Goal: Task Accomplishment & Management: Manage account settings

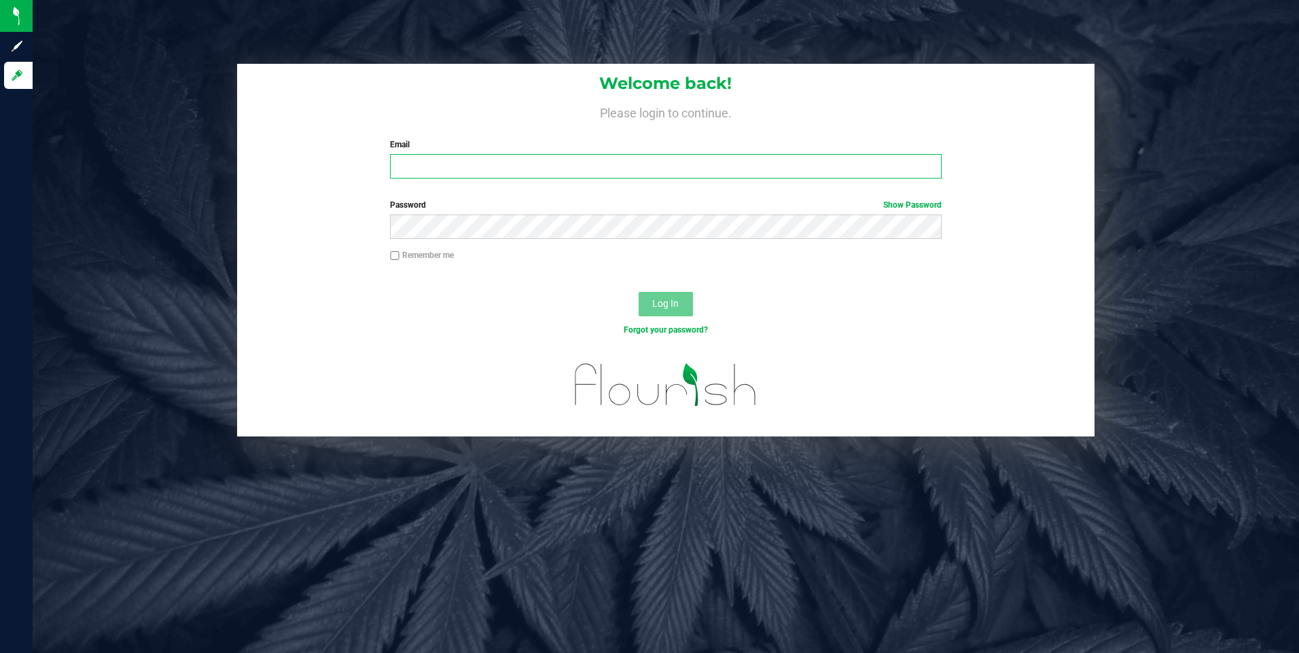
click at [477, 164] on input "Email" at bounding box center [665, 166] width 551 height 24
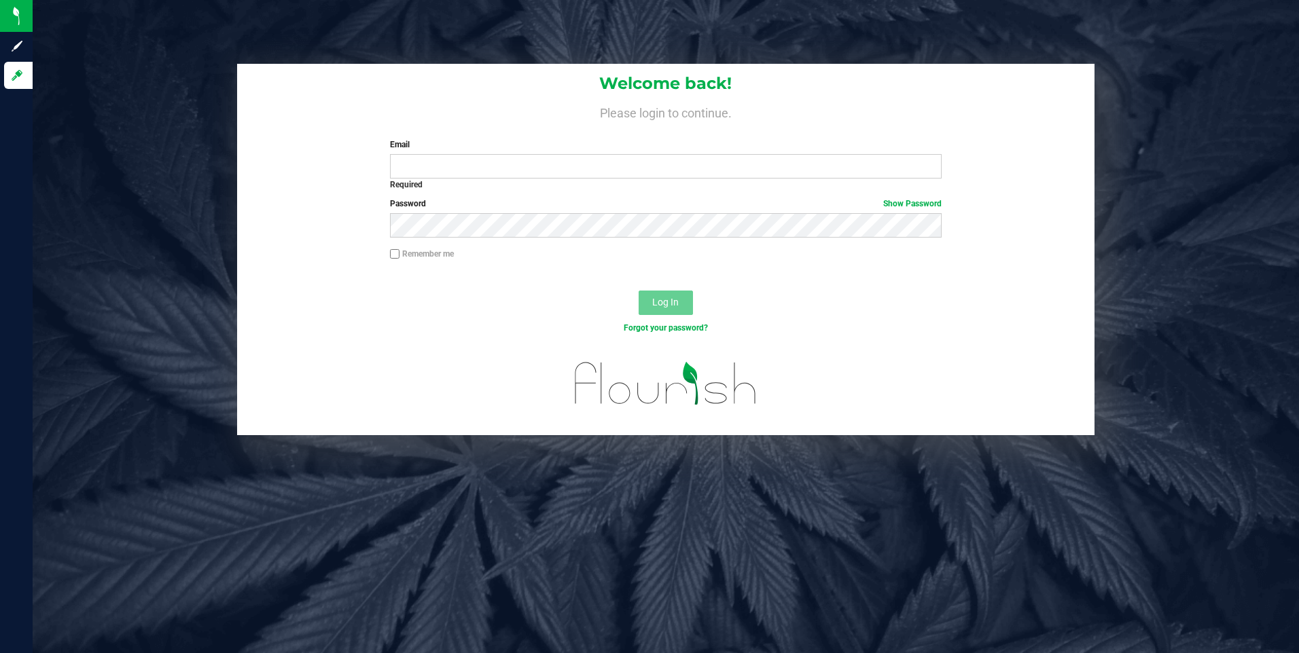
click at [471, 186] on div "Welcome back! Please login to continue. Email Required Please format your email…" at bounding box center [666, 126] width 858 height 124
click at [463, 171] on input "Email" at bounding box center [665, 166] width 551 height 24
click at [462, 170] on input "Email" at bounding box center [665, 166] width 551 height 24
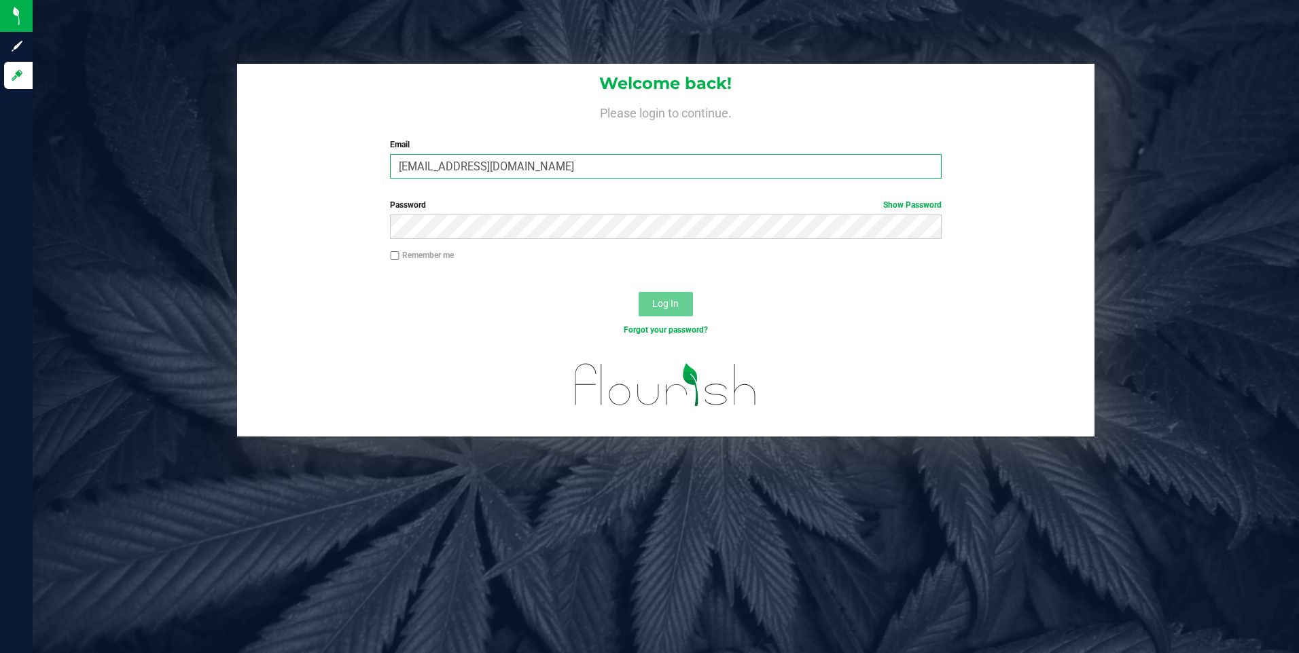
type input "moretfrancisco0@gmail.com"
click at [638, 292] on button "Log In" at bounding box center [665, 304] width 54 height 24
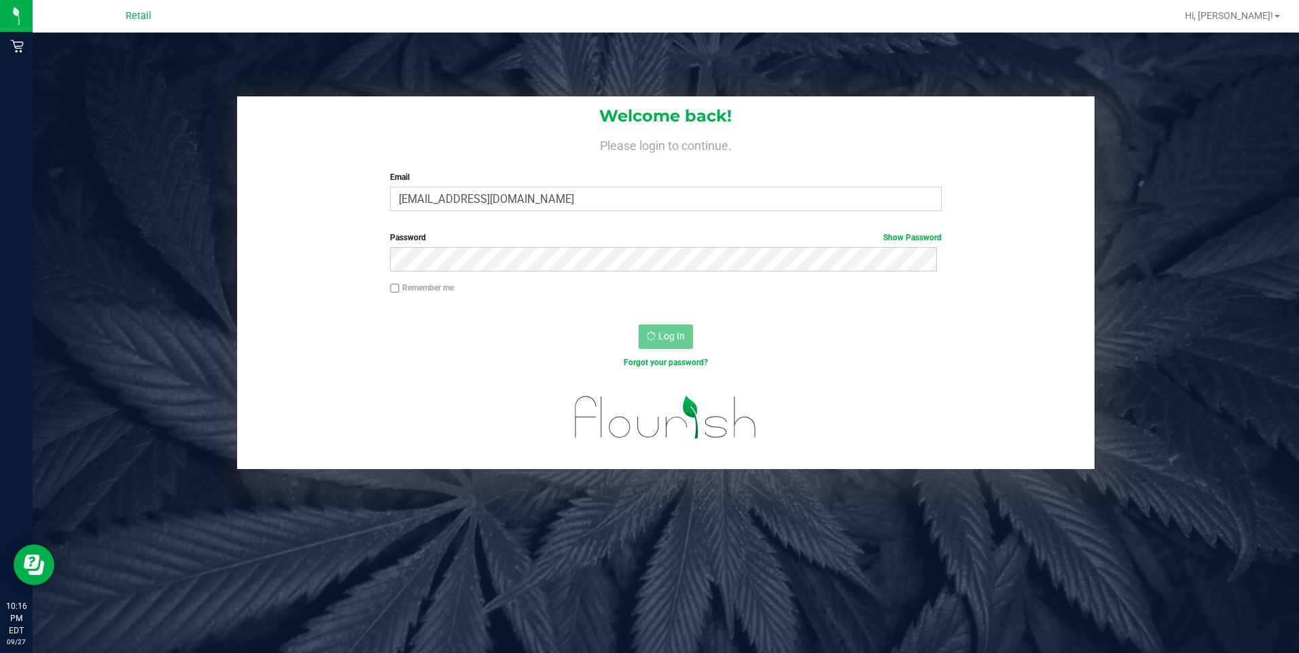
click at [673, 351] on div "Log In" at bounding box center [666, 342] width 858 height 46
click at [700, 299] on div "Remember me" at bounding box center [666, 295] width 858 height 26
click at [475, 159] on div "Welcome back! Please login to continue. Email moretfrancisco0@gmail.com Require…" at bounding box center [666, 159] width 858 height 126
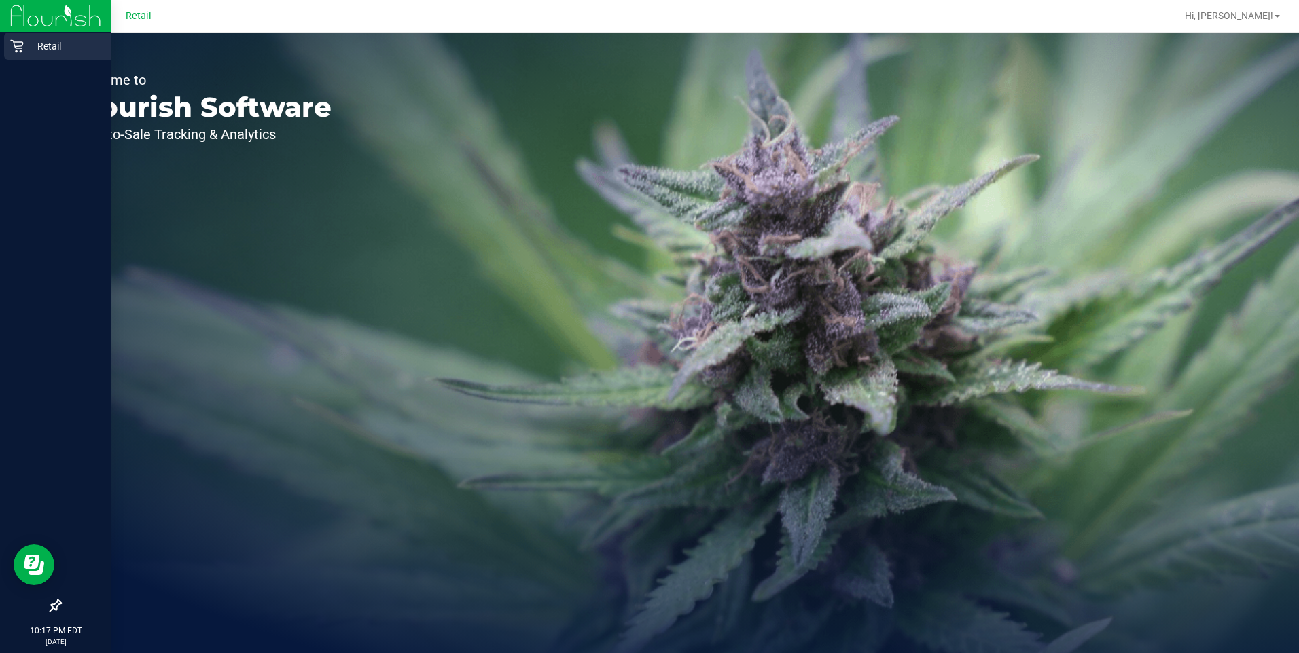
click at [16, 42] on icon at bounding box center [16, 46] width 13 height 13
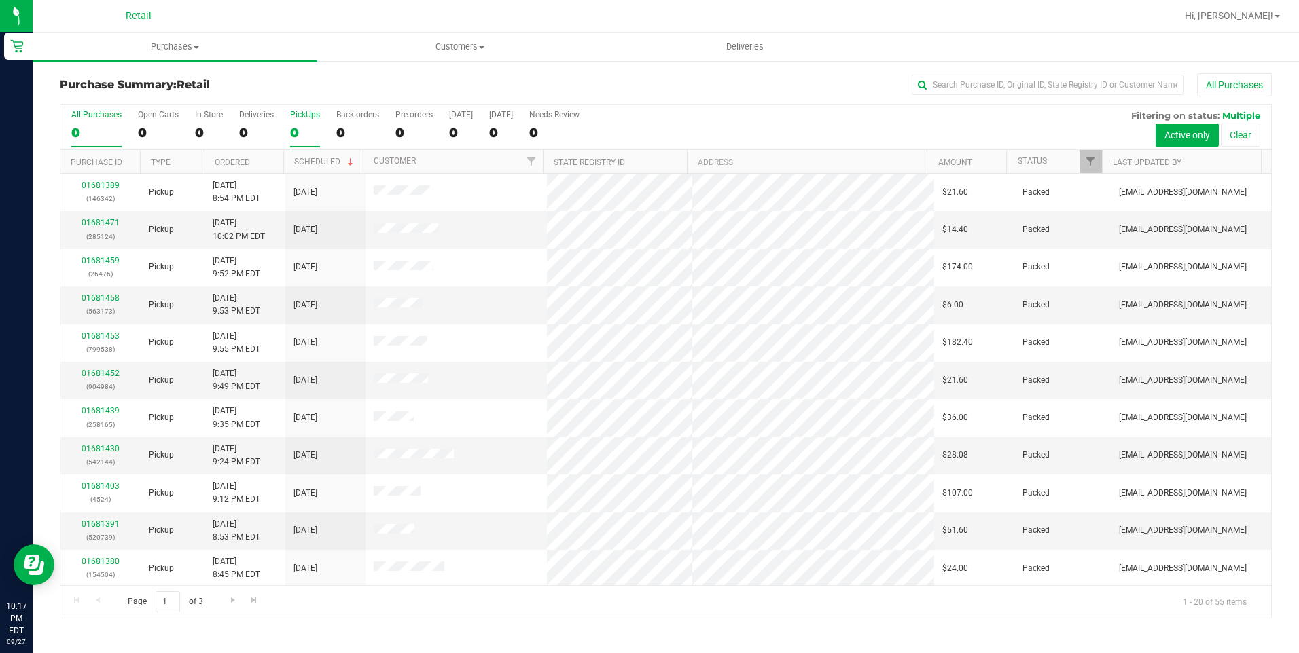
click at [306, 122] on label "PickUps 0" at bounding box center [305, 128] width 30 height 37
click at [0, 0] on input "PickUps 0" at bounding box center [0, 0] width 0 height 0
drag, startPoint x: 299, startPoint y: 132, endPoint x: 309, endPoint y: 100, distance: 34.2
click at [309, 100] on div "Purchase Summary: Retail All Purchases" at bounding box center [666, 88] width 1212 height 30
click at [266, 164] on th "Ordered" at bounding box center [243, 162] width 79 height 24
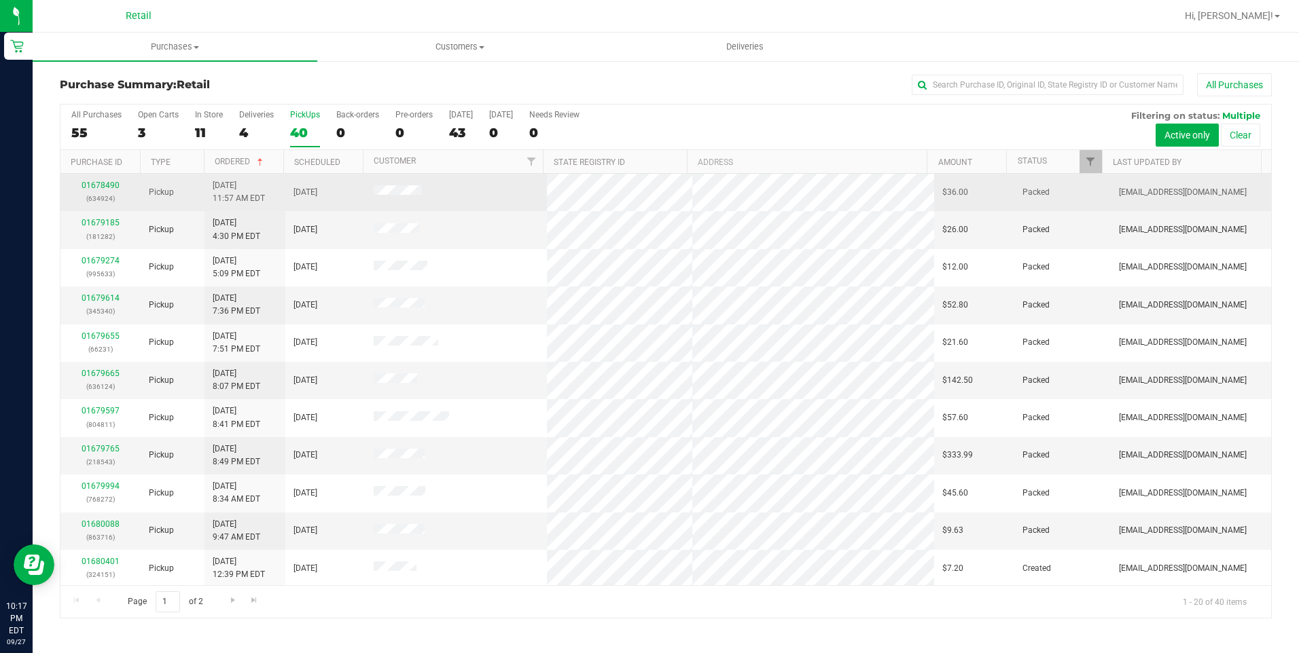
drag, startPoint x: 103, startPoint y: 178, endPoint x: 78, endPoint y: 185, distance: 25.6
drag, startPoint x: 78, startPoint y: 185, endPoint x: 94, endPoint y: 180, distance: 16.5
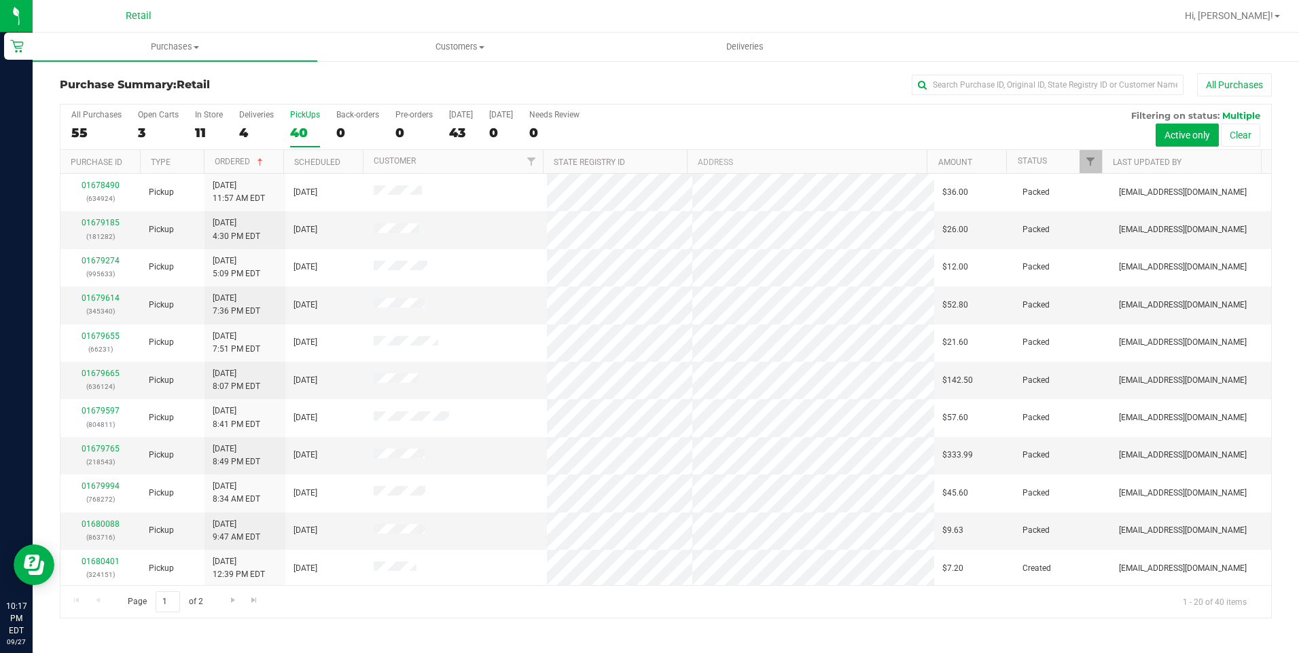
drag, startPoint x: 94, startPoint y: 180, endPoint x: 36, endPoint y: 194, distance: 59.5
click at [36, 194] on div "Purchase Summary: Retail All Purchases All Purchases 55 Open Carts 3 In Store 1…" at bounding box center [666, 346] width 1266 height 573
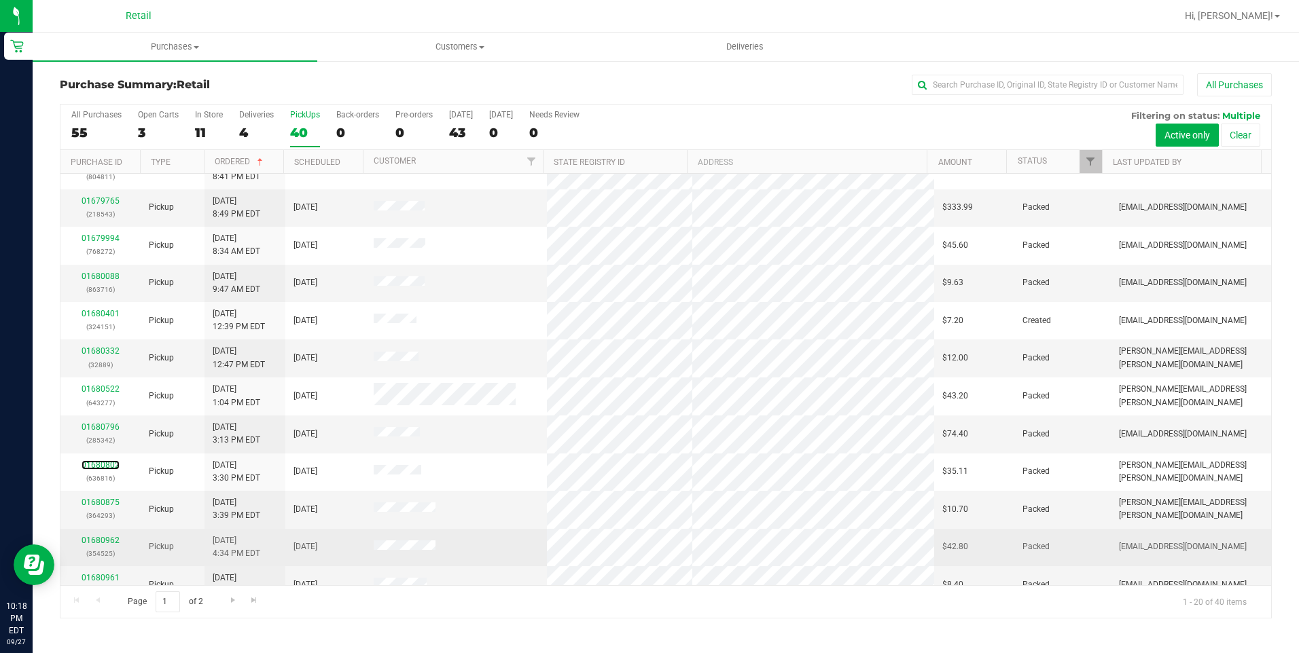
scroll to position [272, 0]
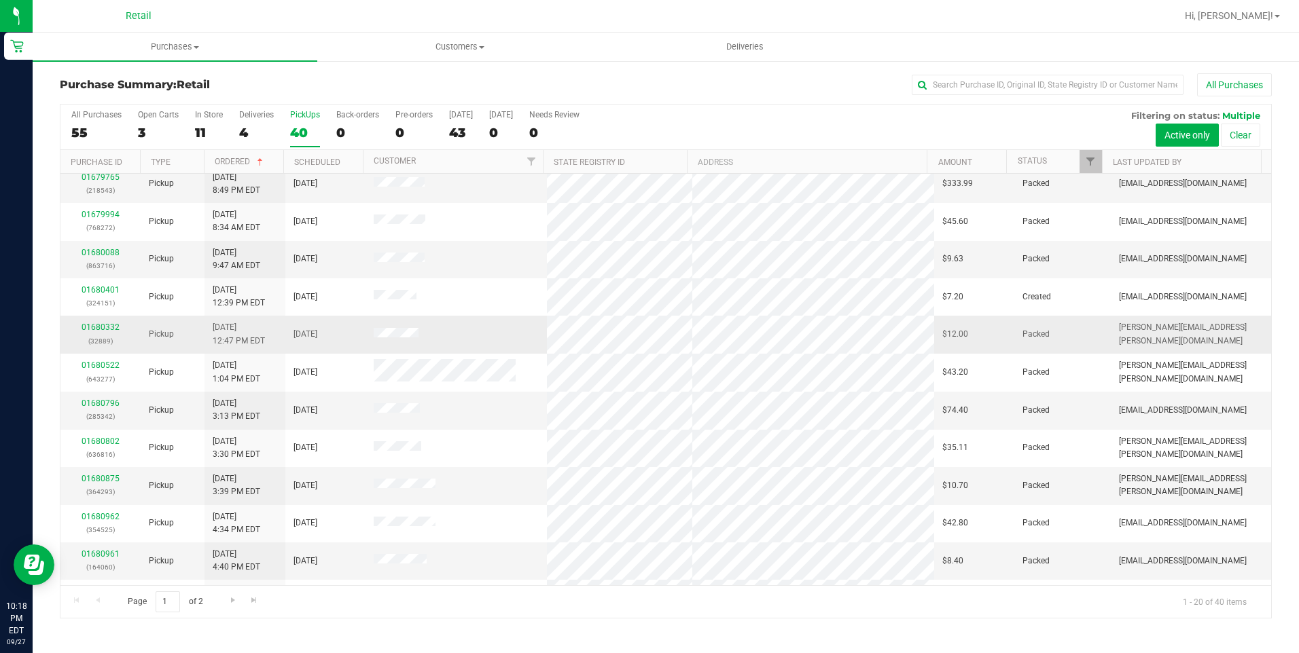
drag, startPoint x: 107, startPoint y: 550, endPoint x: 181, endPoint y: 338, distance: 225.3
click at [181, 338] on td "Pickup" at bounding box center [173, 334] width 64 height 37
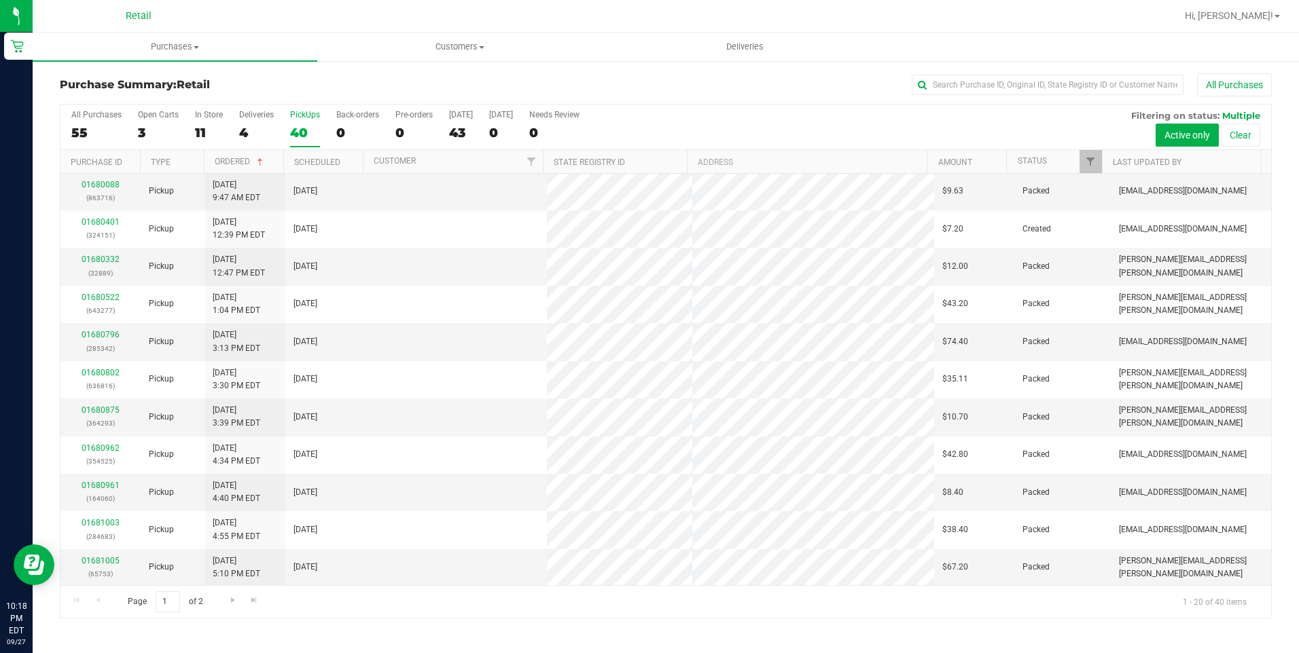
scroll to position [0, 0]
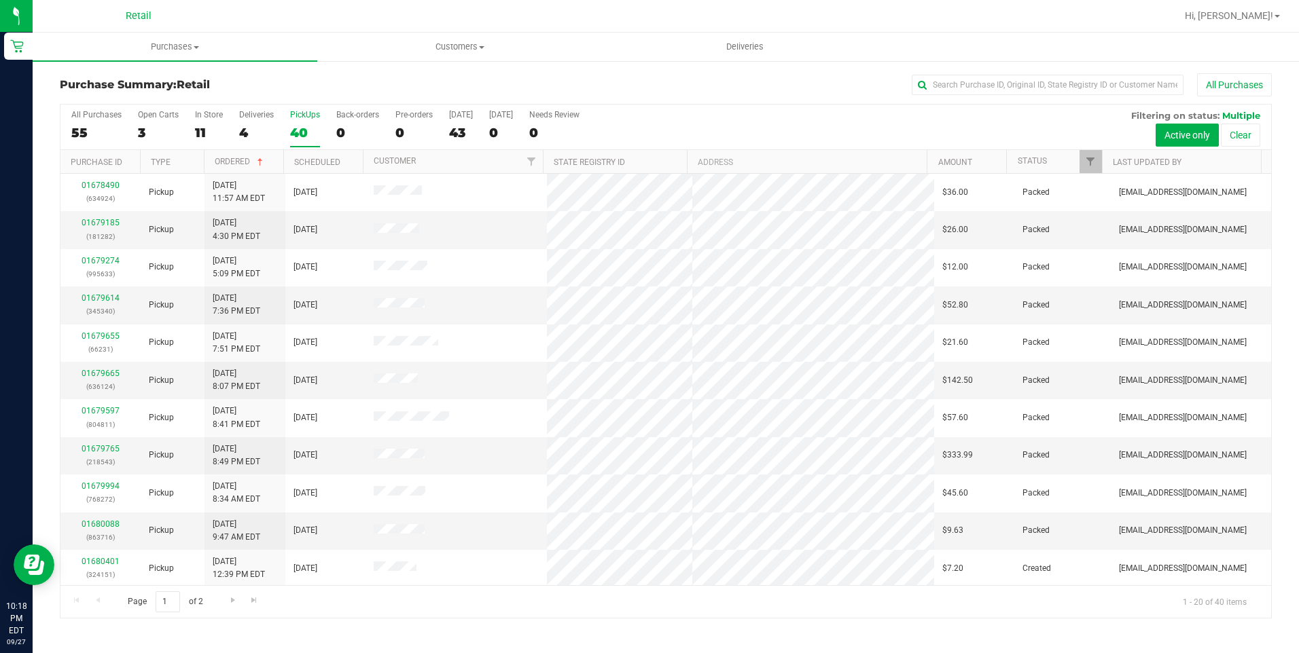
drag, startPoint x: 109, startPoint y: 555, endPoint x: 94, endPoint y: 620, distance: 66.7
click at [94, 620] on div "Purchase Summary: Retail All Purchases All Purchases 55 Open Carts 3 In Store 1…" at bounding box center [666, 346] width 1266 height 573
click at [270, 165] on th "Ordered" at bounding box center [243, 162] width 79 height 24
click at [272, 167] on th "Ordered" at bounding box center [243, 162] width 79 height 24
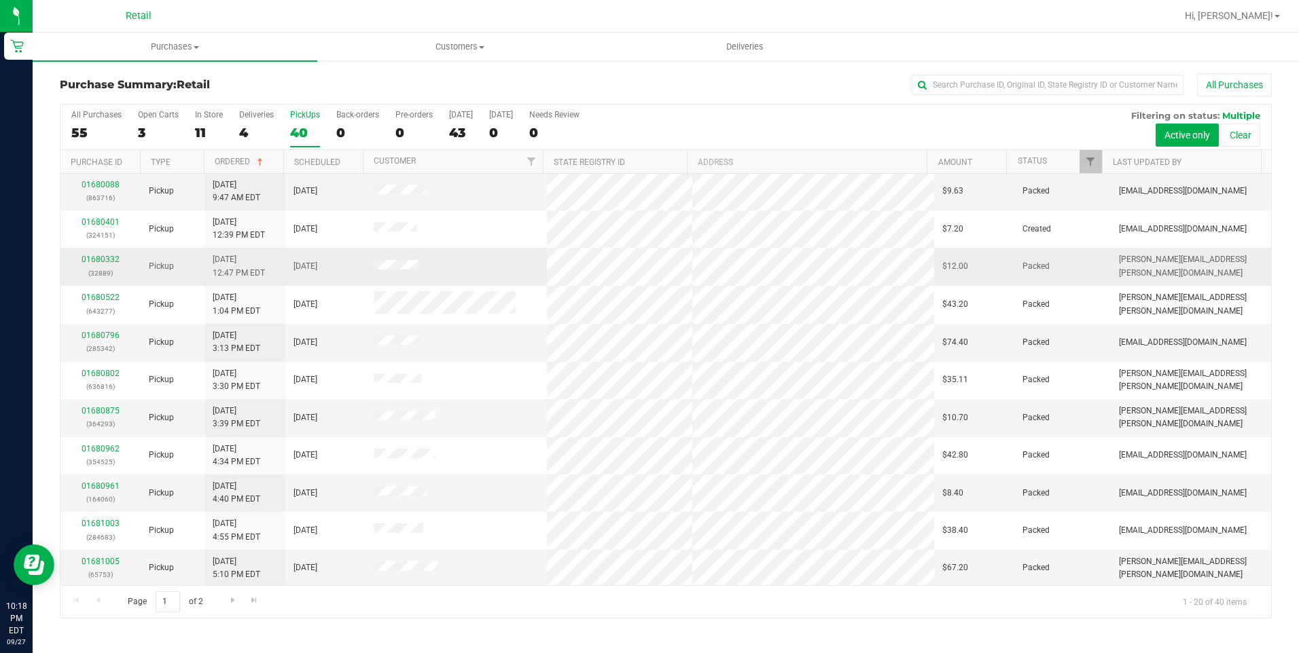
scroll to position [340, 0]
drag, startPoint x: 103, startPoint y: 554, endPoint x: 94, endPoint y: 558, distance: 9.1
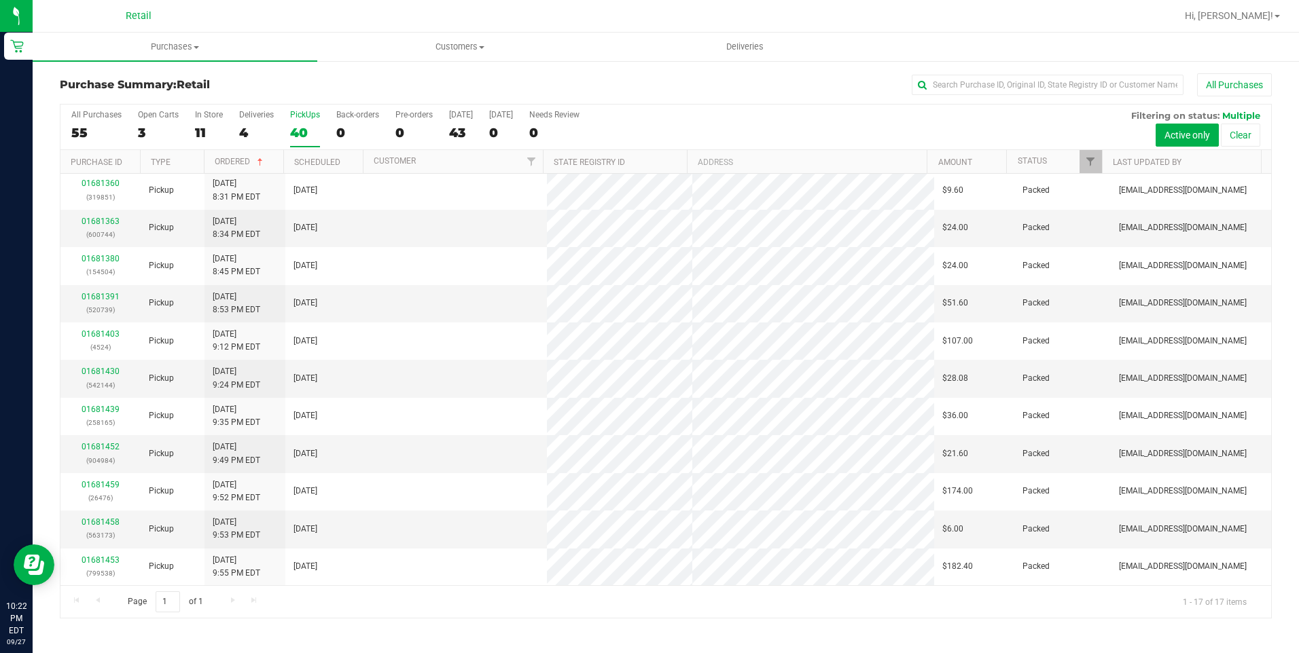
scroll to position [0, 0]
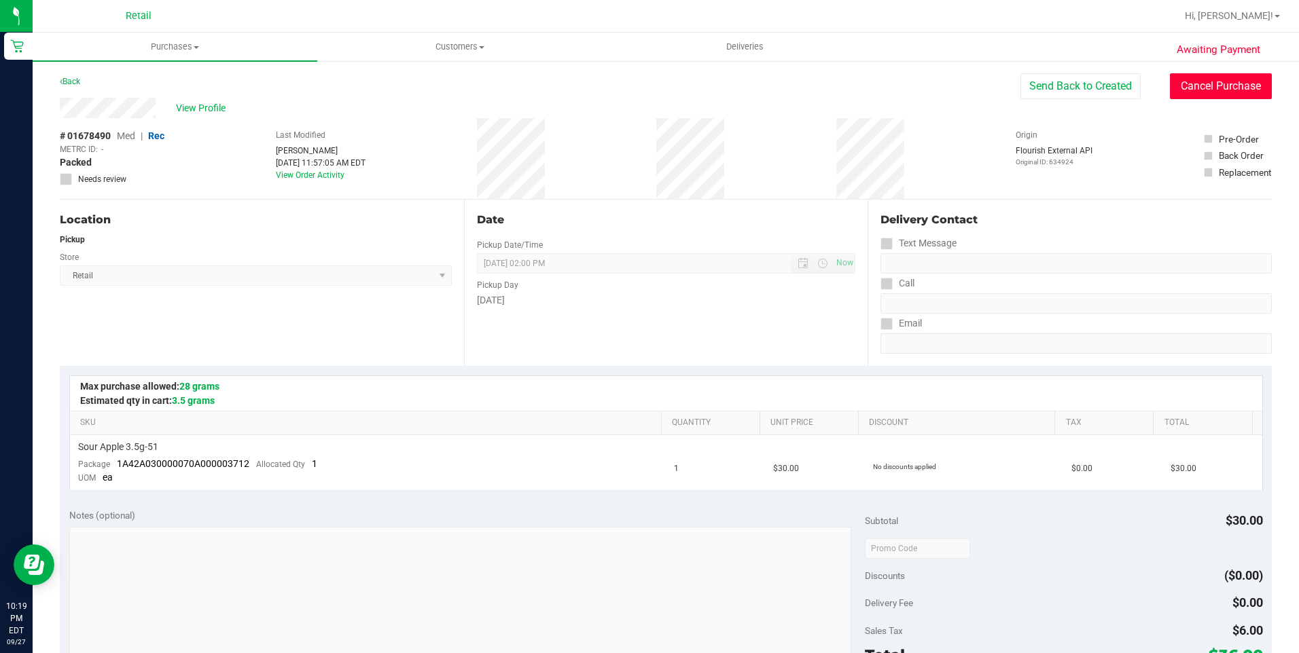
click at [1201, 80] on button "Cancel Purchase" at bounding box center [1220, 86] width 102 height 26
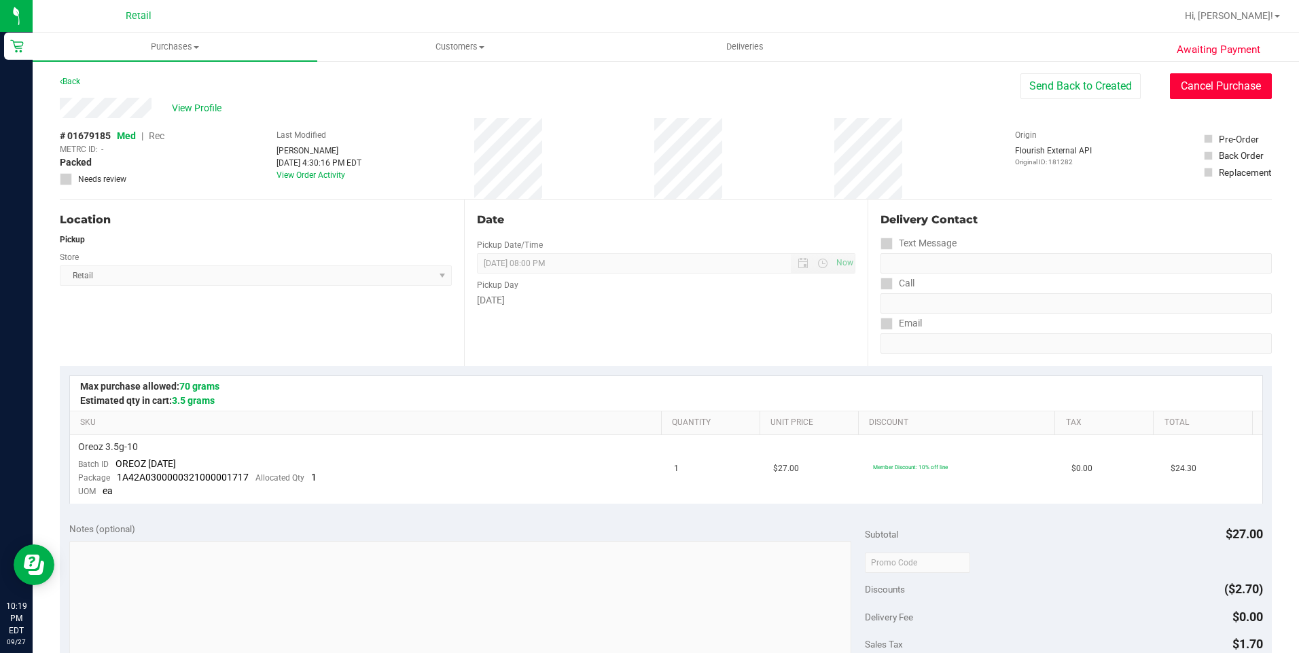
click at [1195, 84] on button "Cancel Purchase" at bounding box center [1220, 86] width 102 height 26
click at [1222, 92] on button "Cancel Purchase" at bounding box center [1220, 86] width 102 height 26
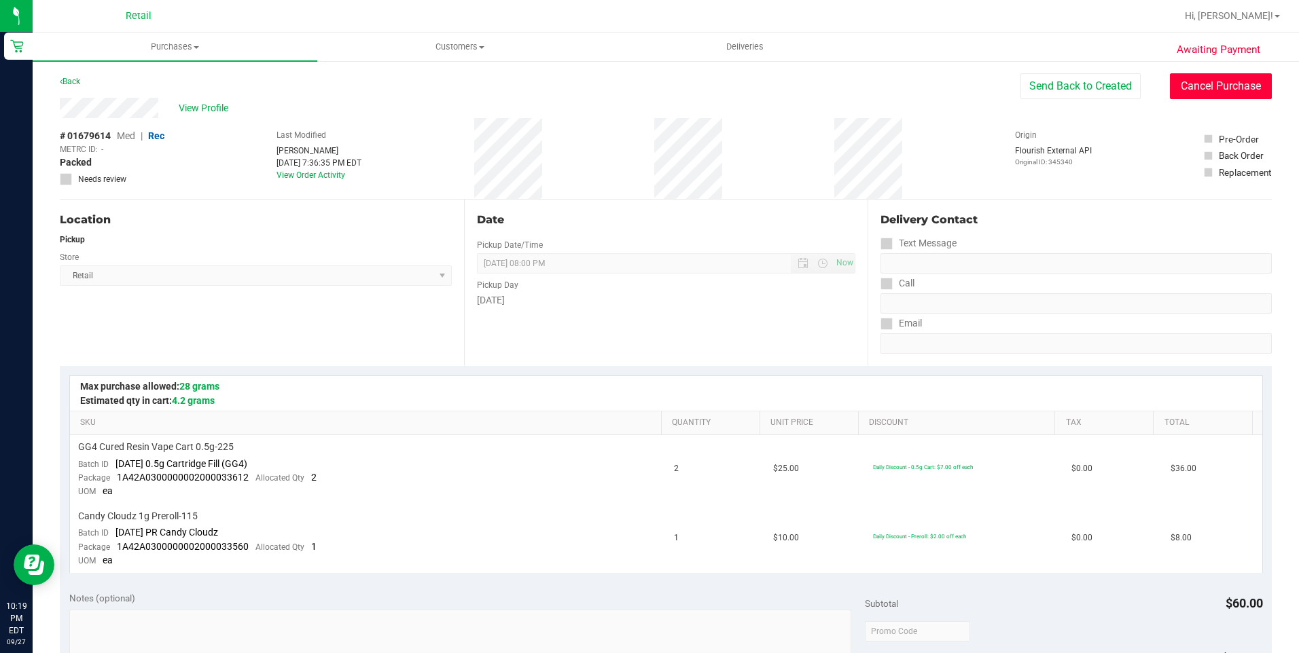
click at [1192, 90] on button "Cancel Purchase" at bounding box center [1220, 86] width 102 height 26
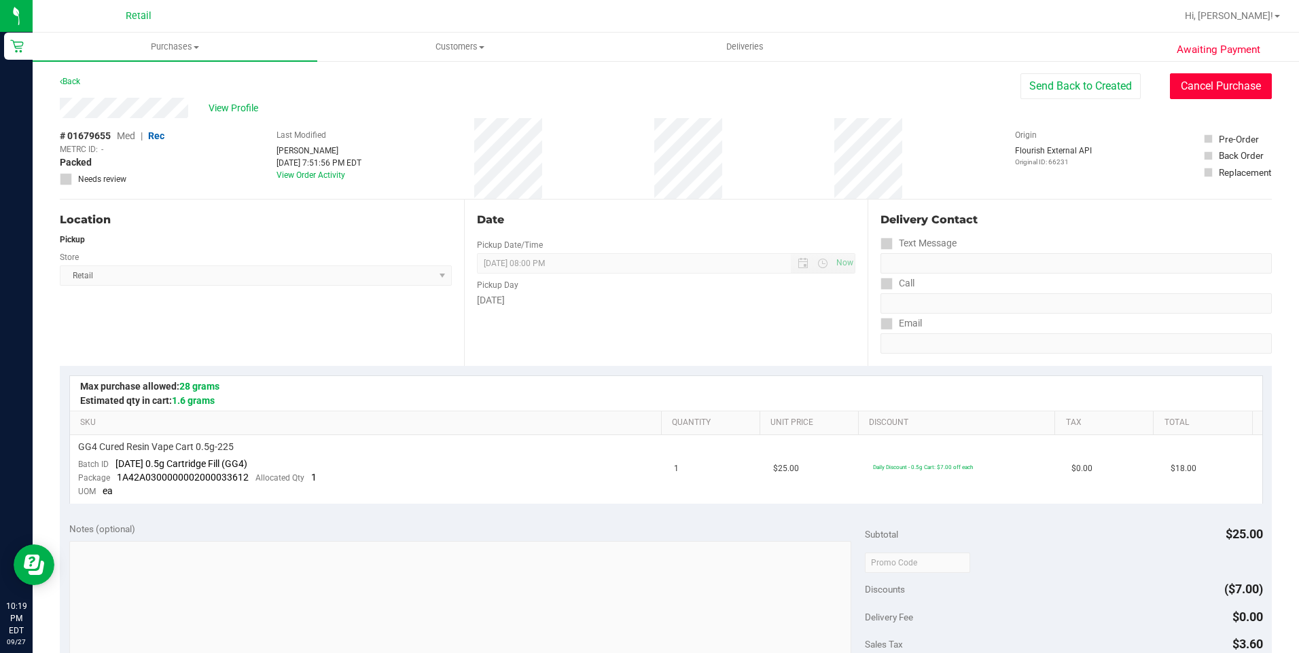
click at [1201, 84] on button "Cancel Purchase" at bounding box center [1220, 86] width 102 height 26
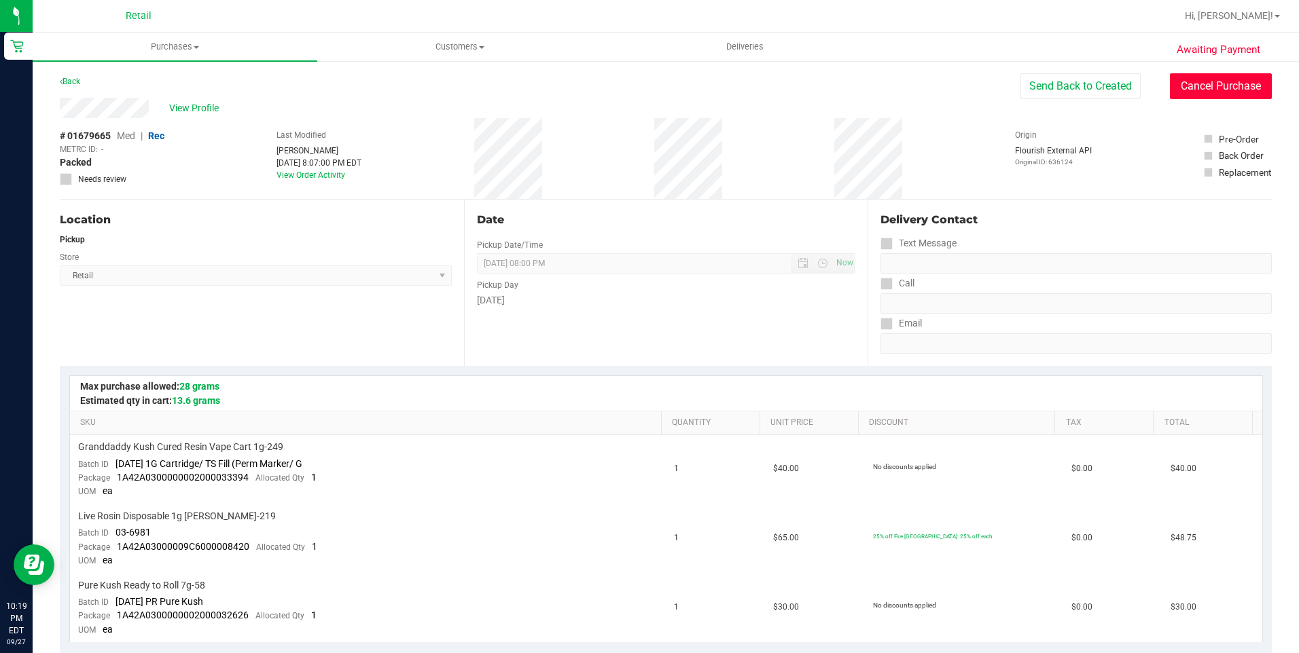
drag, startPoint x: 1213, startPoint y: 84, endPoint x: 698, endPoint y: 79, distance: 514.8
click at [1213, 84] on button "Cancel Purchase" at bounding box center [1220, 86] width 102 height 26
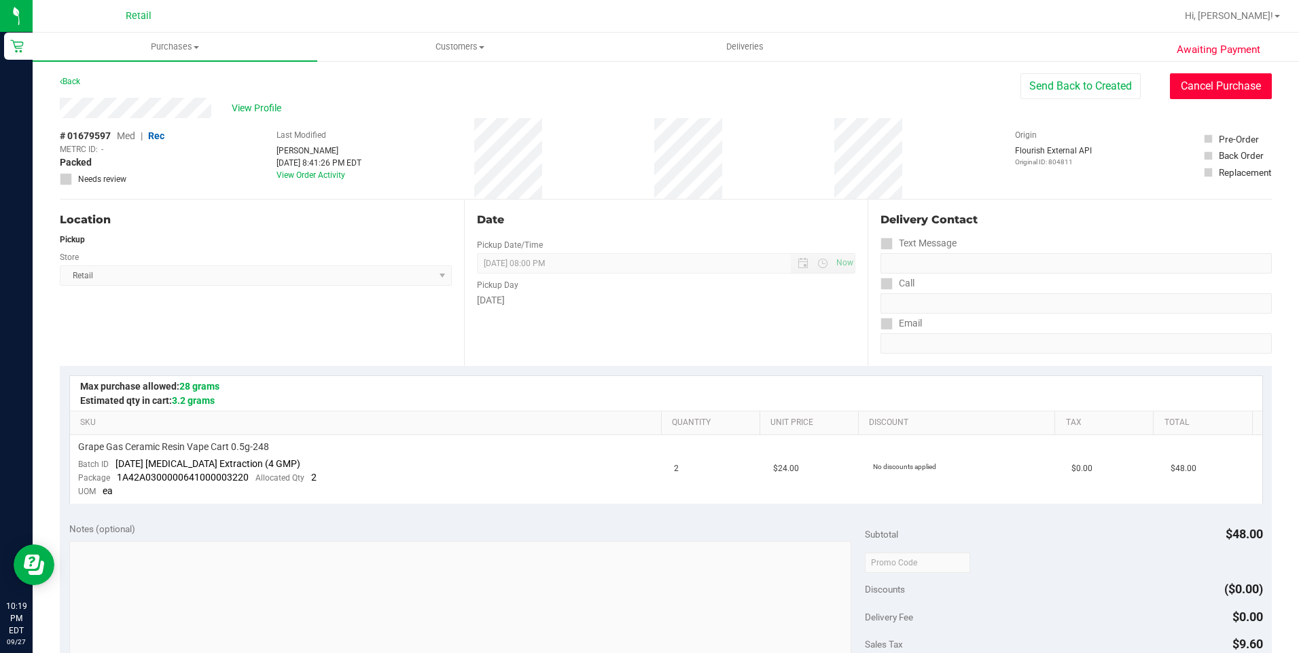
drag, startPoint x: 1225, startPoint y: 79, endPoint x: 707, endPoint y: 82, distance: 518.2
click at [1225, 79] on button "Cancel Purchase" at bounding box center [1220, 86] width 102 height 26
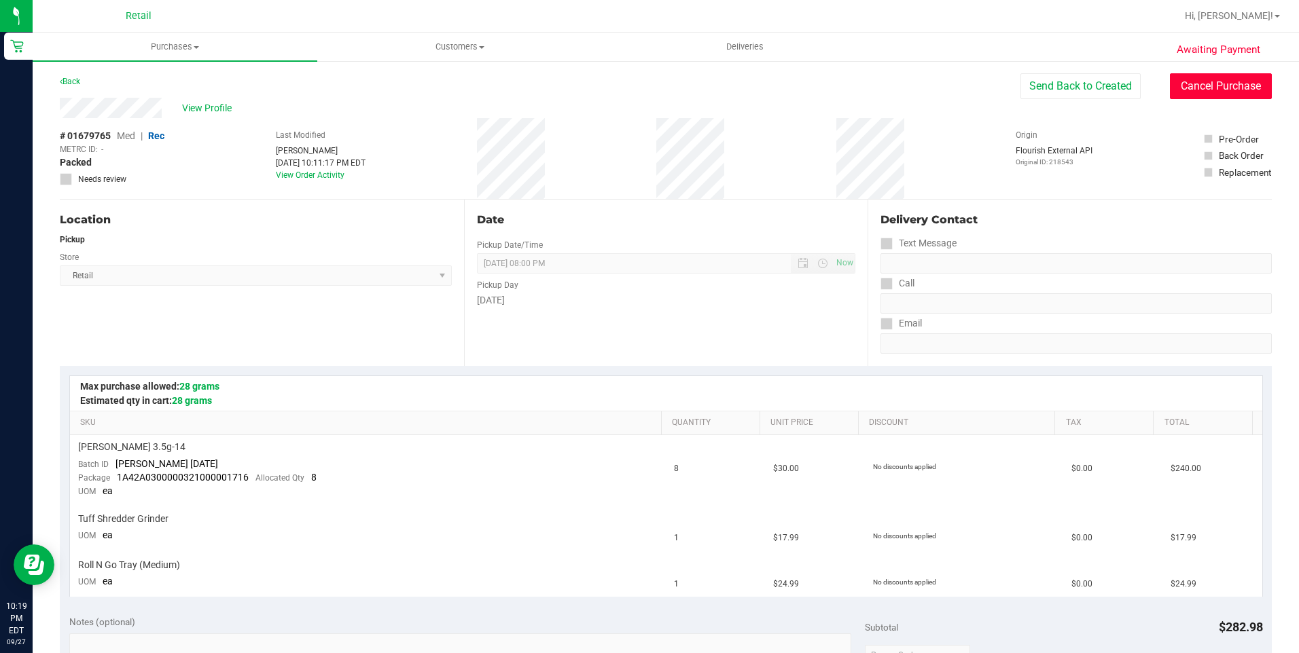
click at [1251, 86] on button "Cancel Purchase" at bounding box center [1220, 86] width 102 height 26
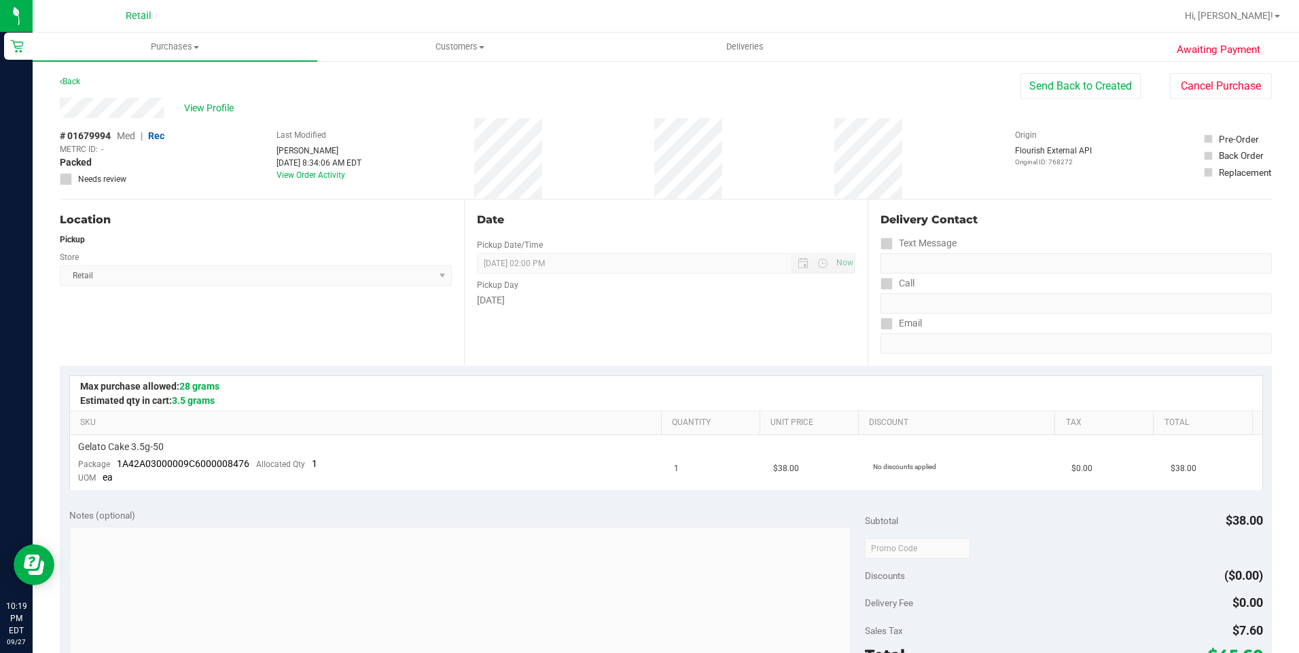
click at [1167, 73] on div "Awaiting Payment Back Send Back to Created Cancel Purchase View Profile # 01679…" at bounding box center [666, 574] width 1266 height 1028
click at [1174, 83] on button "Cancel Purchase" at bounding box center [1220, 86] width 102 height 26
click at [1252, 73] on div "Awaiting Payment Back Send Back to Created Cancel Purchase View Profile # 01680…" at bounding box center [666, 574] width 1266 height 1028
drag, startPoint x: 1241, startPoint y: 79, endPoint x: 710, endPoint y: 84, distance: 531.1
click at [1240, 80] on button "Cancel Purchase" at bounding box center [1220, 86] width 102 height 26
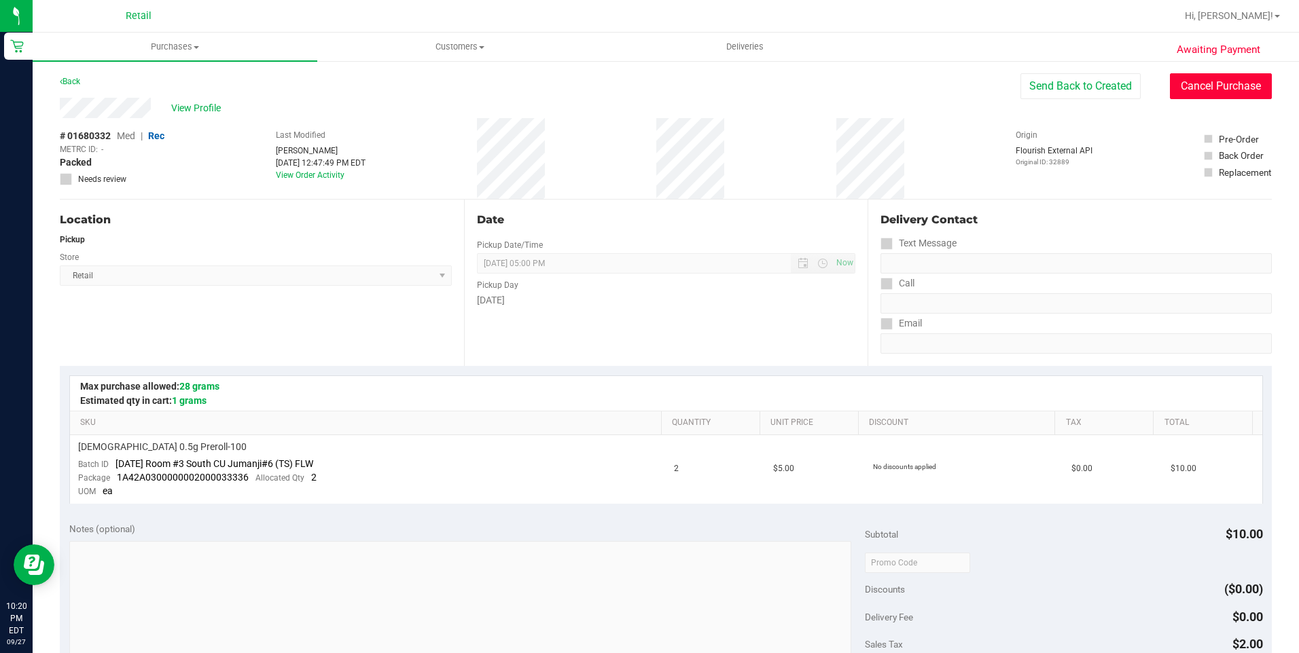
click at [1215, 85] on button "Cancel Purchase" at bounding box center [1220, 86] width 102 height 26
click at [1193, 77] on button "Cancel Purchase" at bounding box center [1220, 87] width 102 height 26
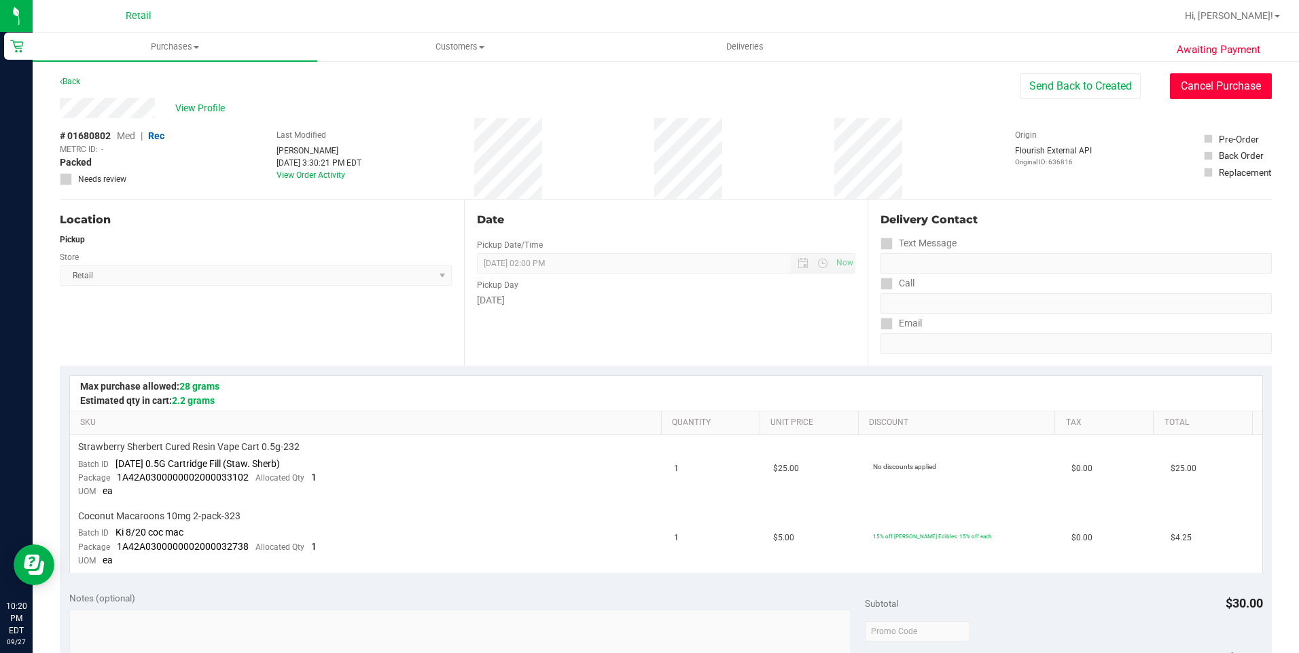
click at [1224, 92] on button "Cancel Purchase" at bounding box center [1220, 86] width 102 height 26
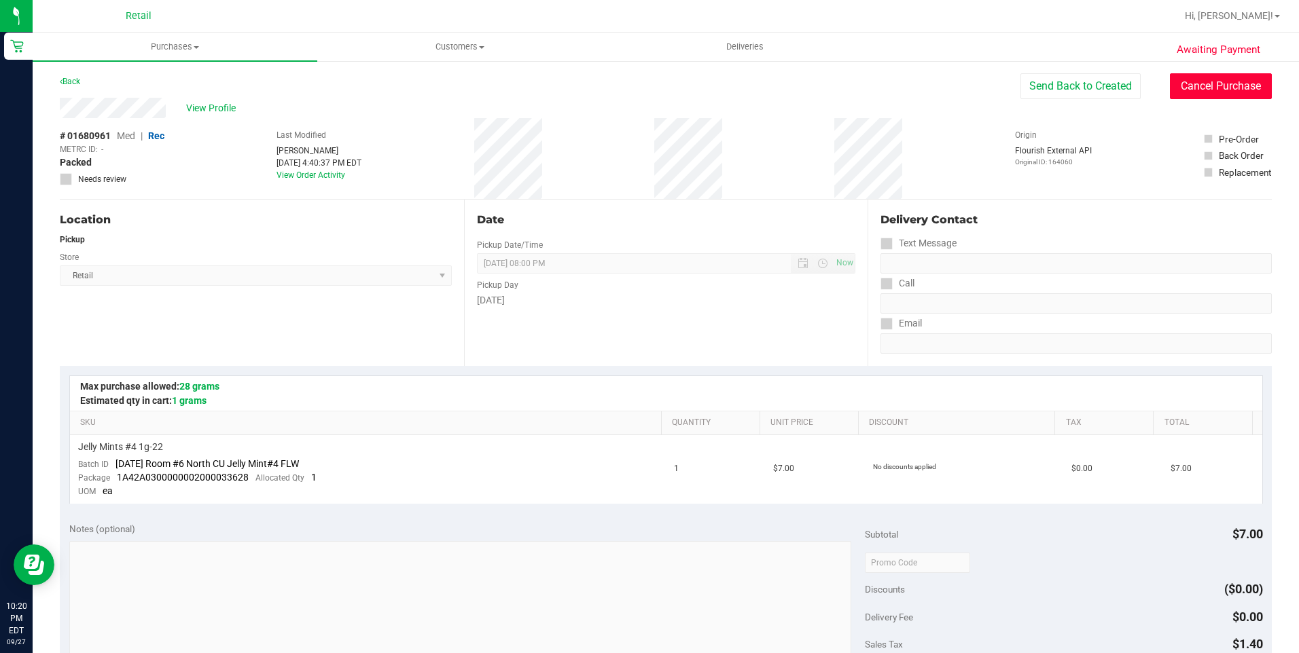
click at [1169, 87] on button "Cancel Purchase" at bounding box center [1220, 86] width 102 height 26
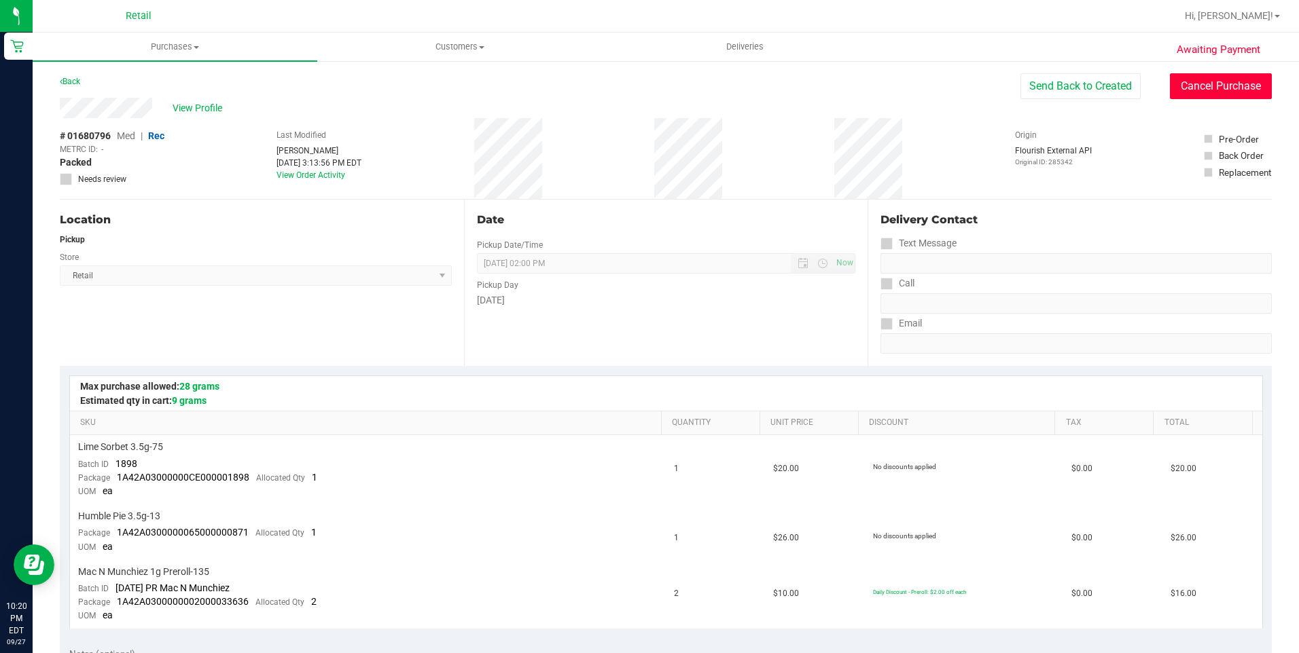
click at [1244, 75] on button "Cancel Purchase" at bounding box center [1220, 86] width 102 height 26
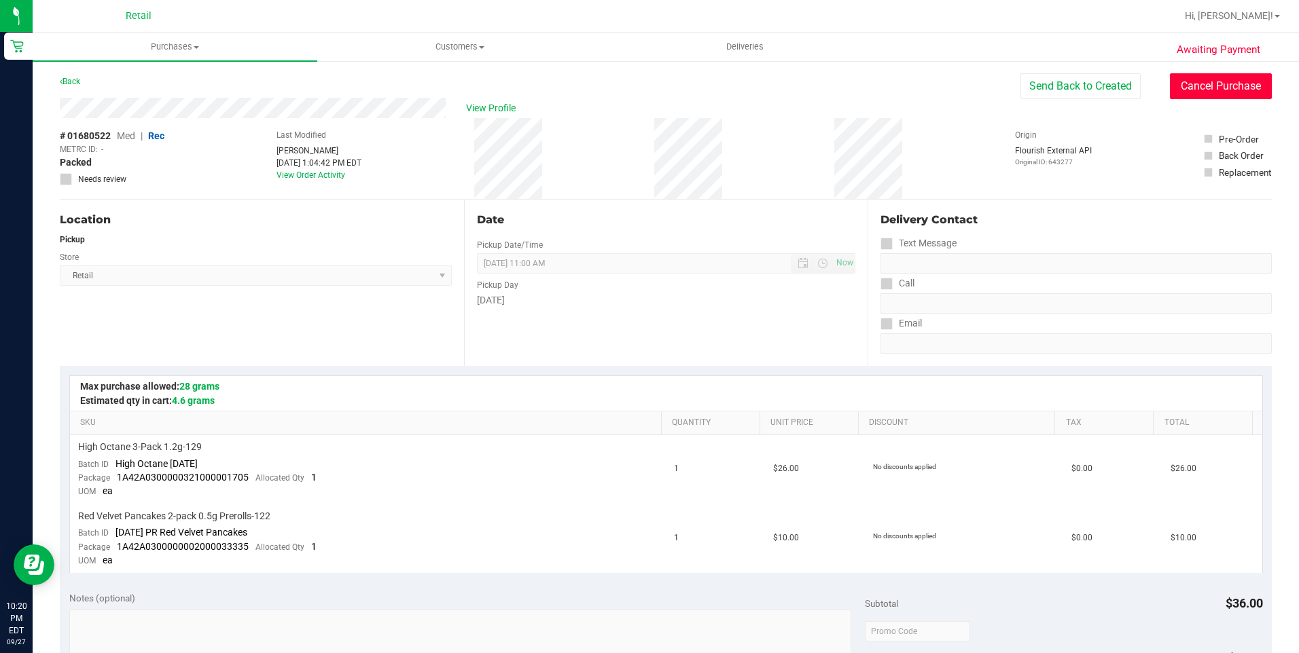
click at [1199, 86] on button "Cancel Purchase" at bounding box center [1220, 86] width 102 height 26
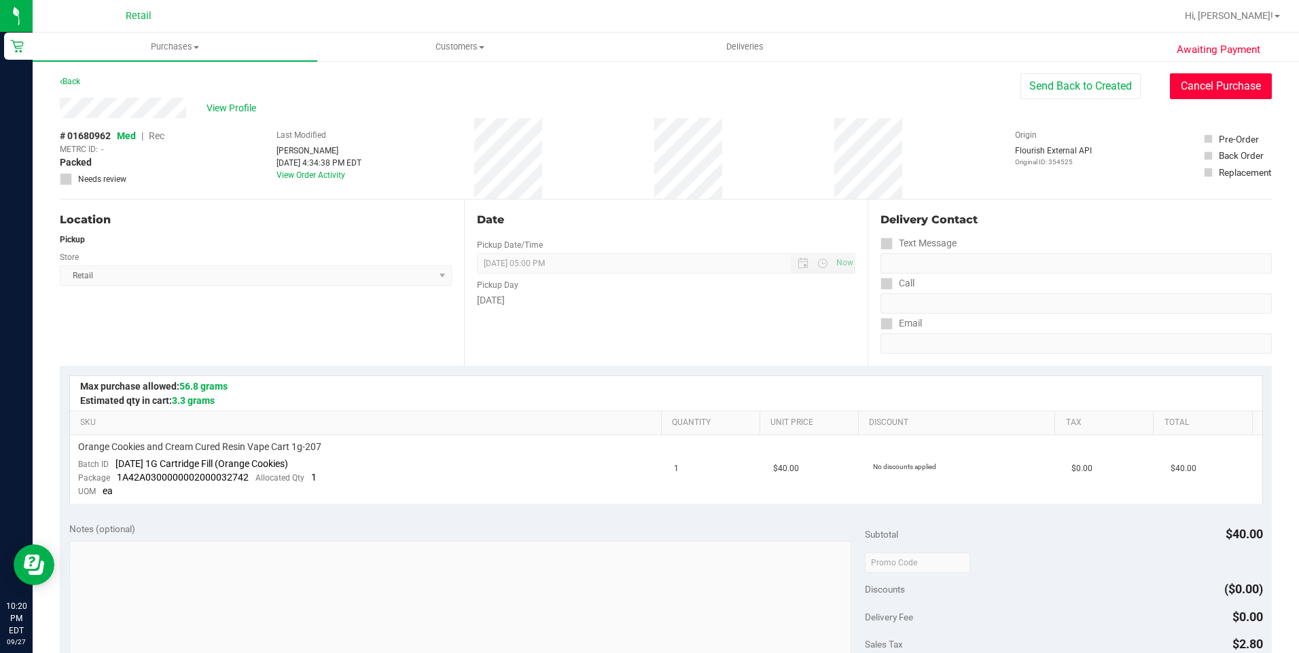
click at [1199, 83] on button "Cancel Purchase" at bounding box center [1220, 86] width 102 height 26
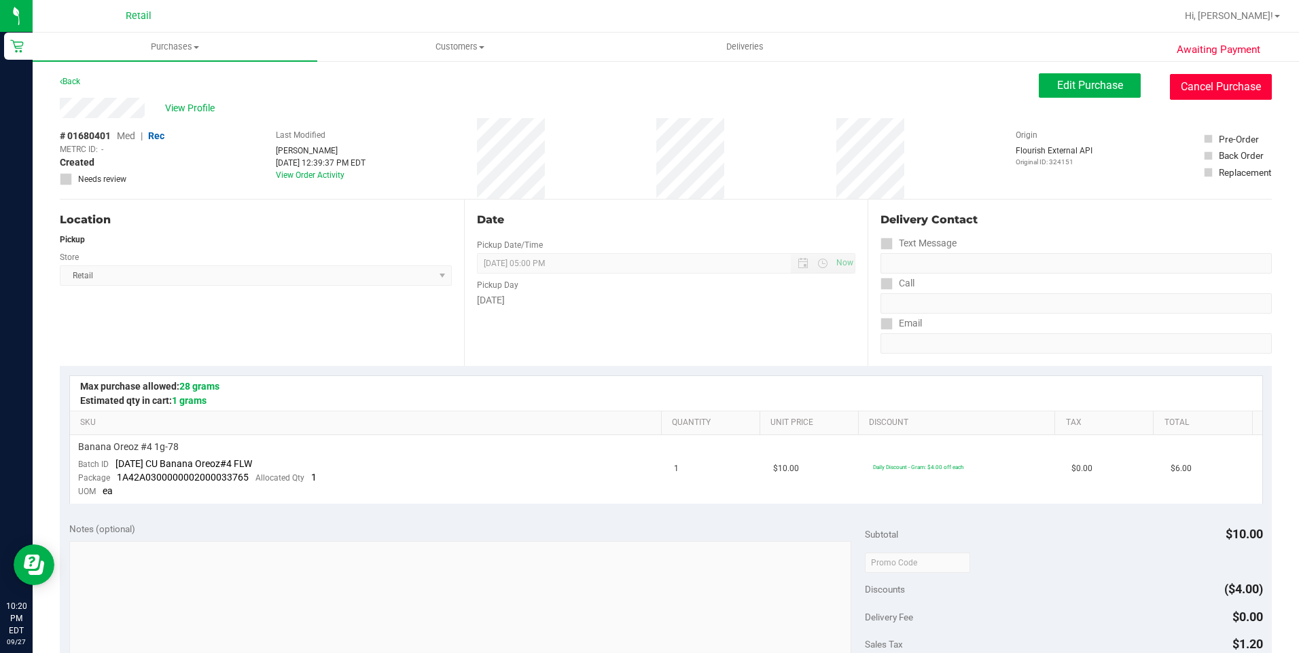
click at [1174, 84] on button "Cancel Purchase" at bounding box center [1220, 87] width 102 height 26
click at [1229, 77] on button "Cancel Purchase" at bounding box center [1220, 86] width 102 height 26
click at [1200, 84] on button "Cancel Purchase" at bounding box center [1220, 86] width 102 height 26
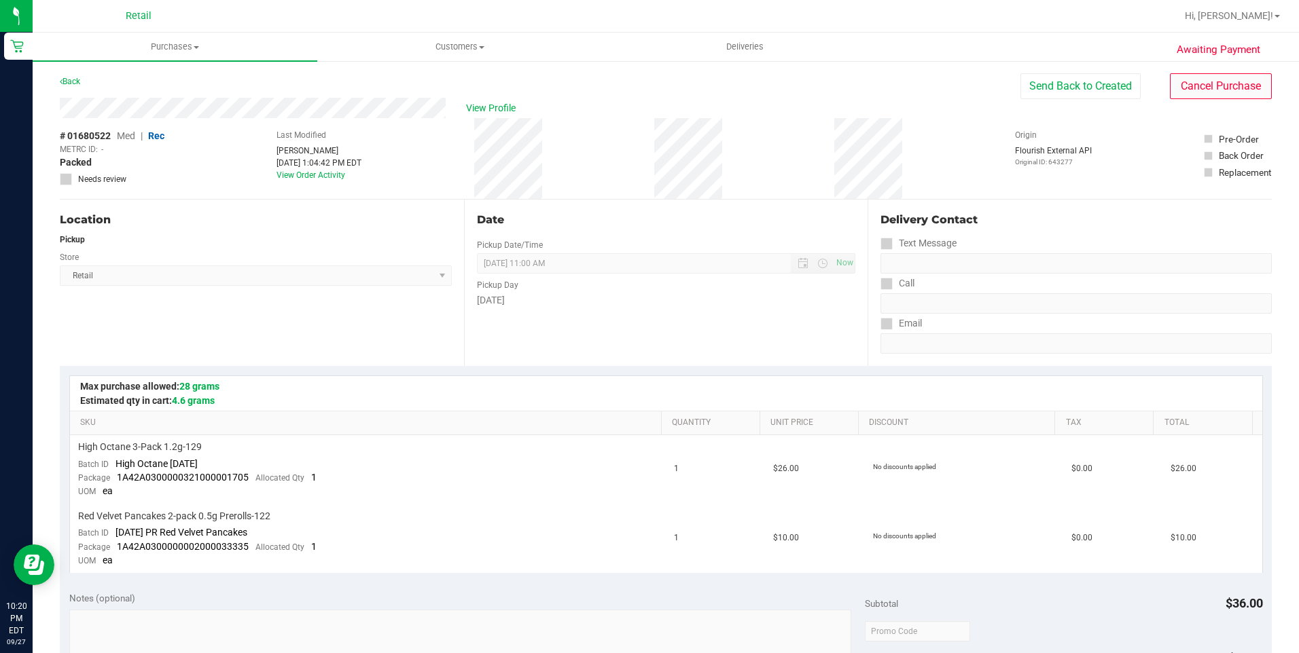
click at [1172, 75] on div "Awaiting Payment Back Send Back to Created Cancel Purchase View Profile # 01680…" at bounding box center [666, 615] width 1266 height 1110
drag, startPoint x: 1172, startPoint y: 77, endPoint x: 1174, endPoint y: 84, distance: 7.7
click at [1174, 84] on button "Cancel Purchase" at bounding box center [1220, 86] width 102 height 26
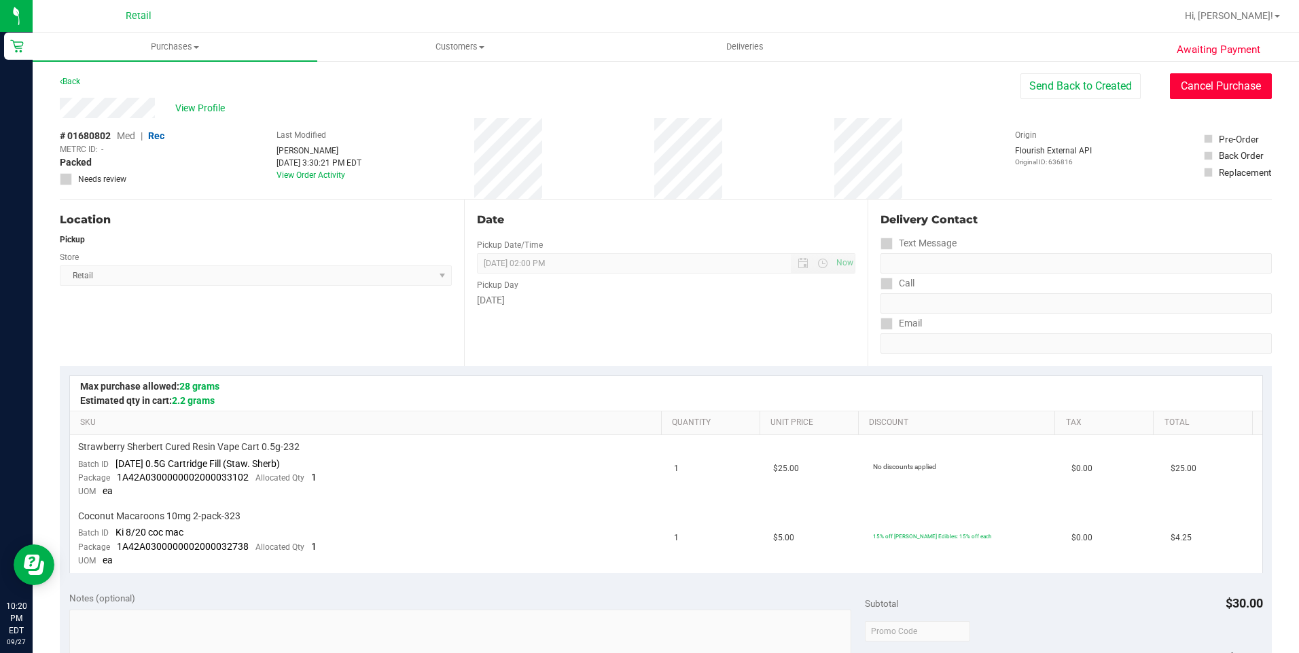
click at [1195, 90] on button "Cancel Purchase" at bounding box center [1220, 86] width 102 height 26
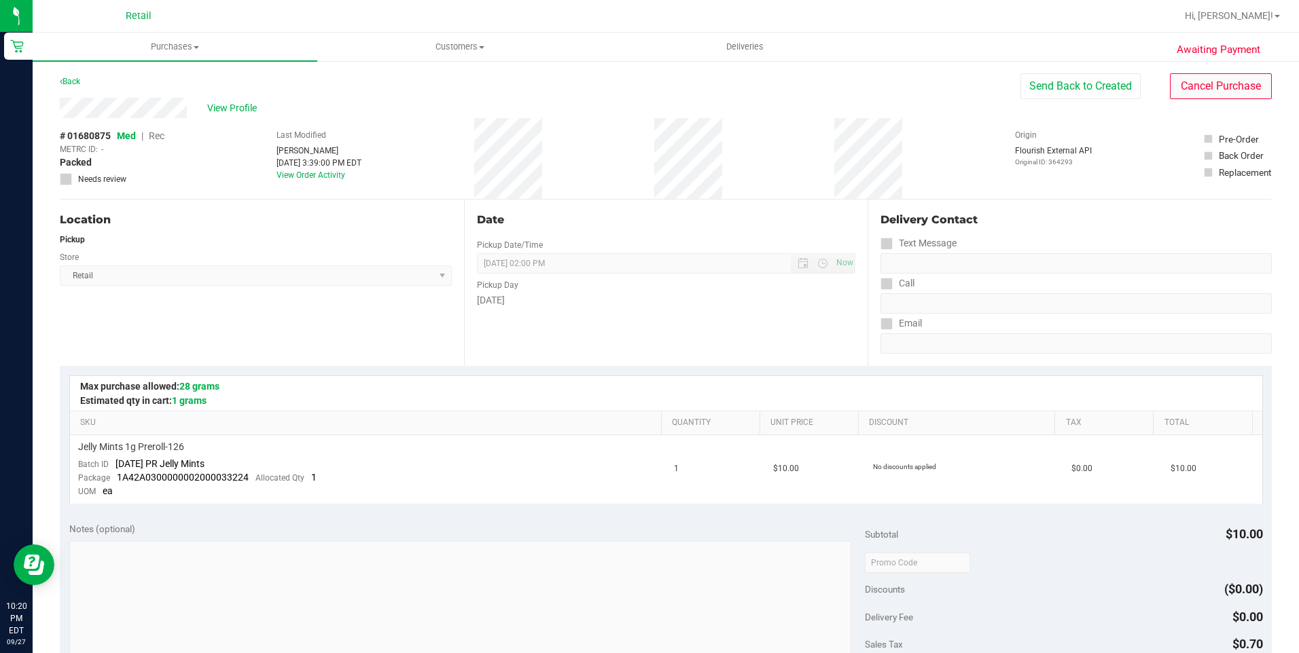
drag, startPoint x: 1195, startPoint y: 71, endPoint x: 1197, endPoint y: 83, distance: 11.7
click at [1197, 81] on div "Awaiting Payment Back Send Back to Created Cancel Purchase View Profile # 01680…" at bounding box center [666, 581] width 1266 height 1042
drag, startPoint x: 1197, startPoint y: 83, endPoint x: 710, endPoint y: 81, distance: 486.9
click at [1197, 88] on button "Cancel Purchase" at bounding box center [1220, 86] width 102 height 26
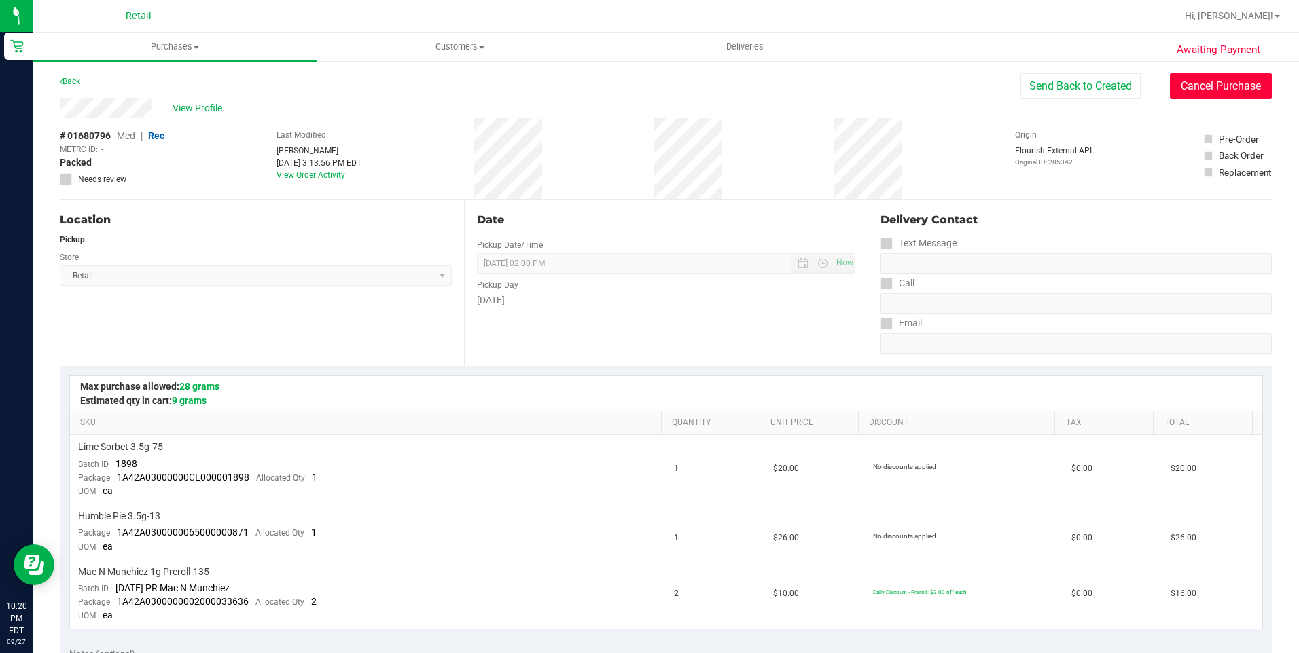
click at [1185, 77] on button "Cancel Purchase" at bounding box center [1220, 86] width 102 height 26
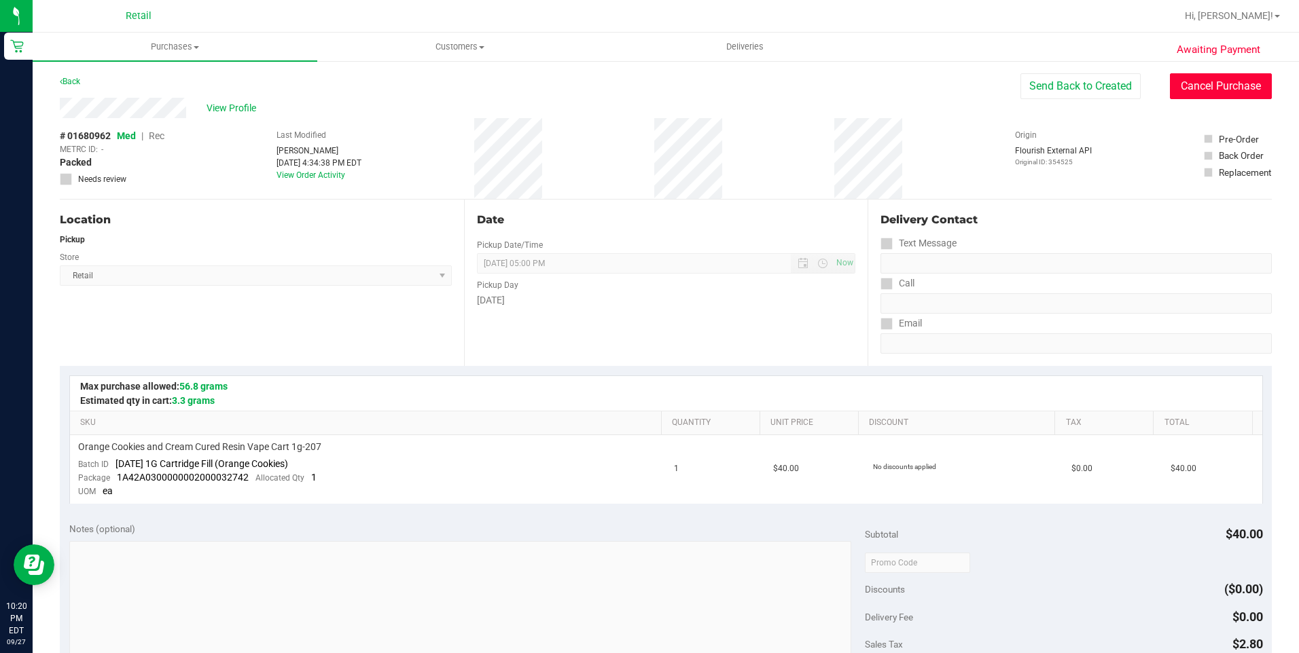
click at [1182, 81] on button "Cancel Purchase" at bounding box center [1220, 86] width 102 height 26
click at [1204, 79] on button "Cancel Purchase" at bounding box center [1220, 86] width 102 height 26
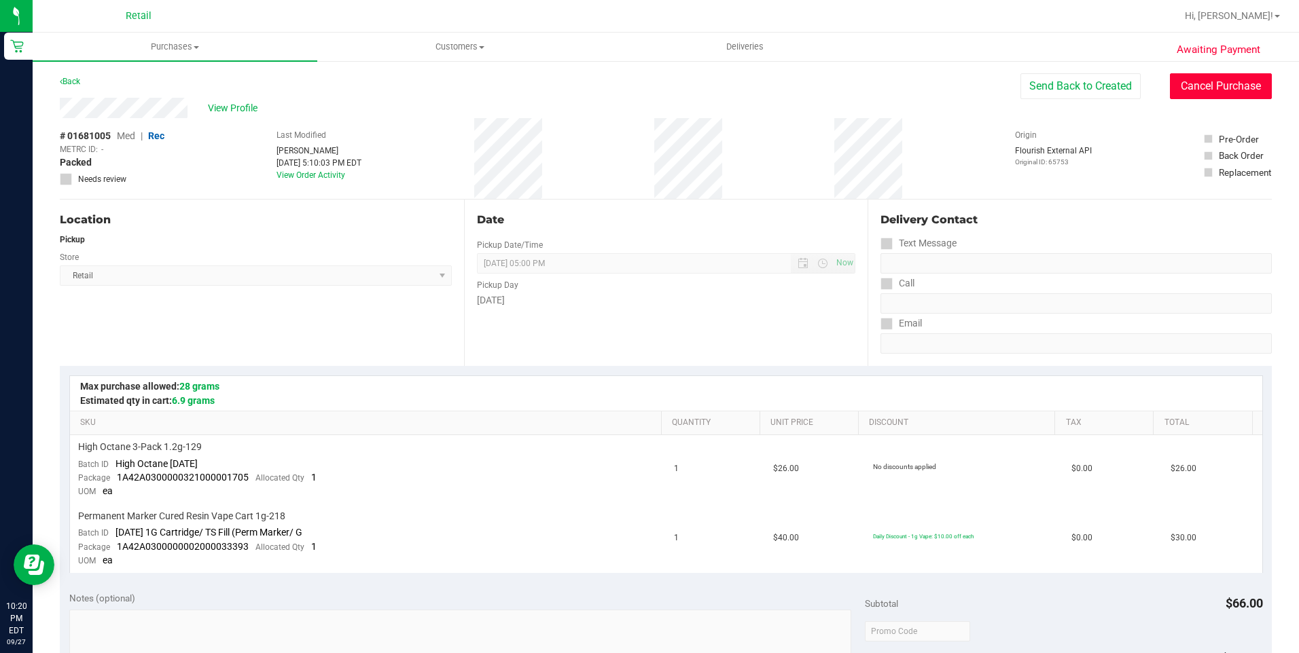
drag, startPoint x: 1193, startPoint y: 81, endPoint x: 697, endPoint y: 88, distance: 495.8
click at [1193, 86] on button "Cancel Purchase" at bounding box center [1220, 86] width 102 height 26
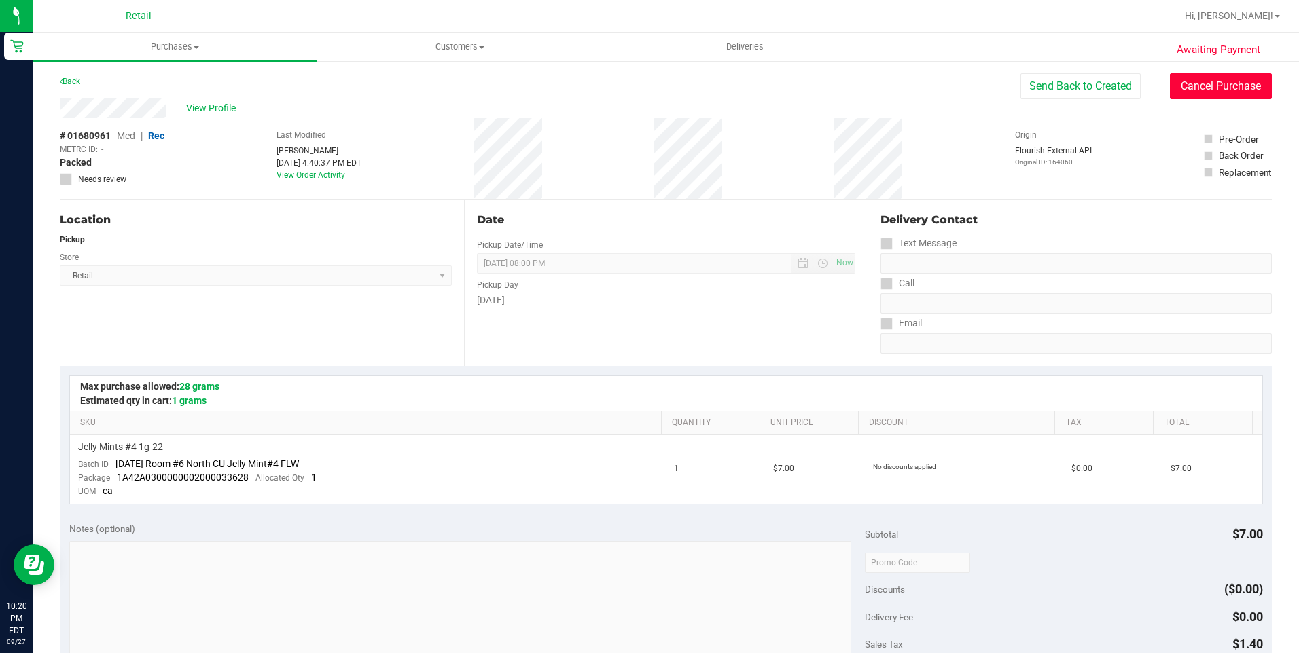
click at [1190, 88] on button "Cancel Purchase" at bounding box center [1220, 86] width 102 height 26
drag, startPoint x: 1241, startPoint y: 92, endPoint x: 727, endPoint y: 88, distance: 514.1
click at [1241, 92] on button "Cancel Purchase" at bounding box center [1220, 86] width 102 height 26
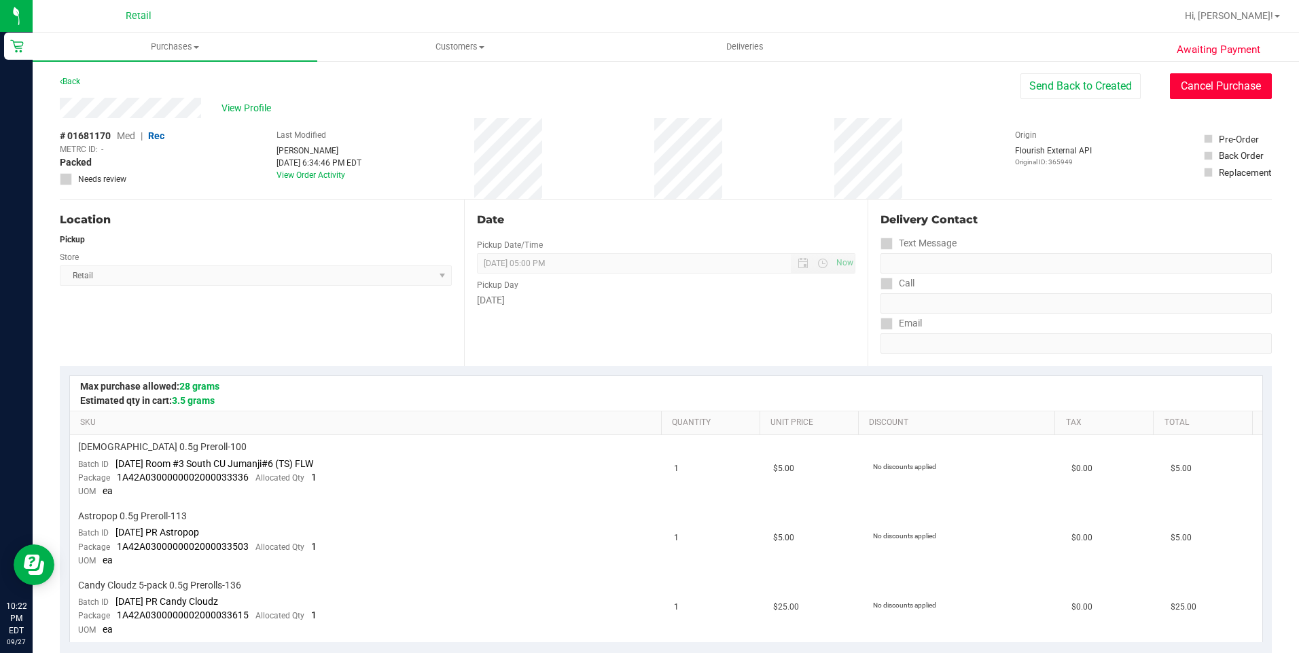
click at [1169, 96] on button "Cancel Purchase" at bounding box center [1220, 86] width 102 height 26
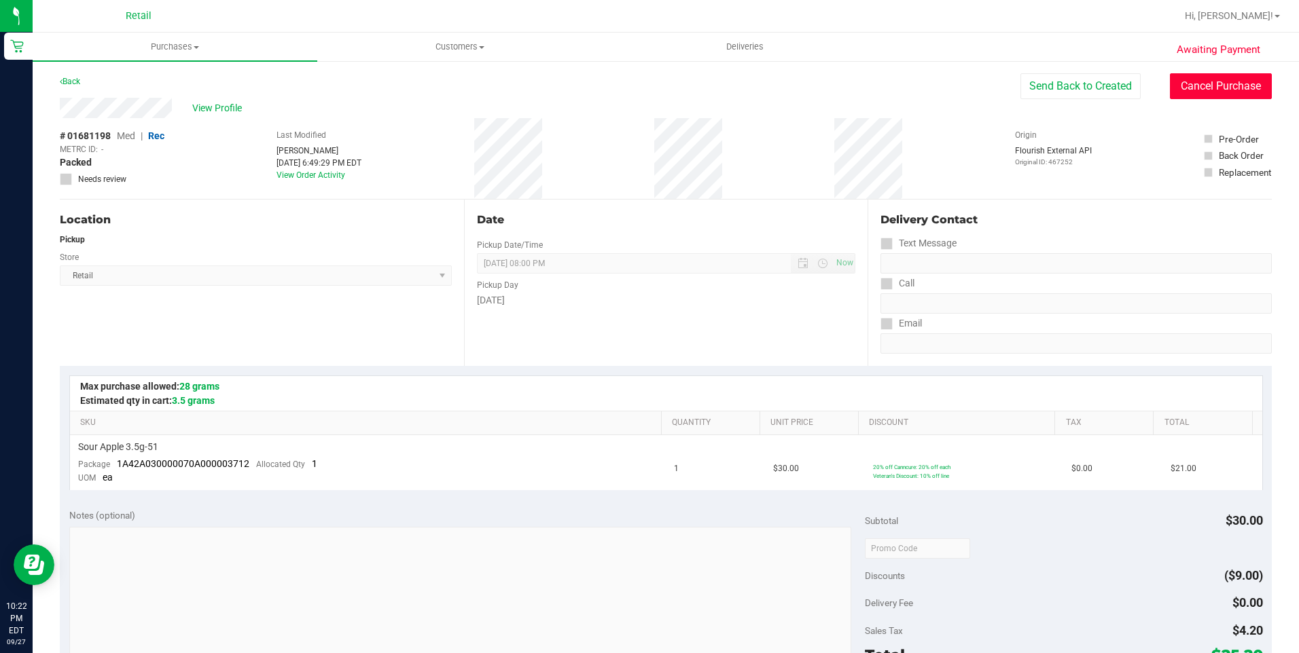
click at [1169, 92] on button "Cancel Purchase" at bounding box center [1220, 86] width 102 height 26
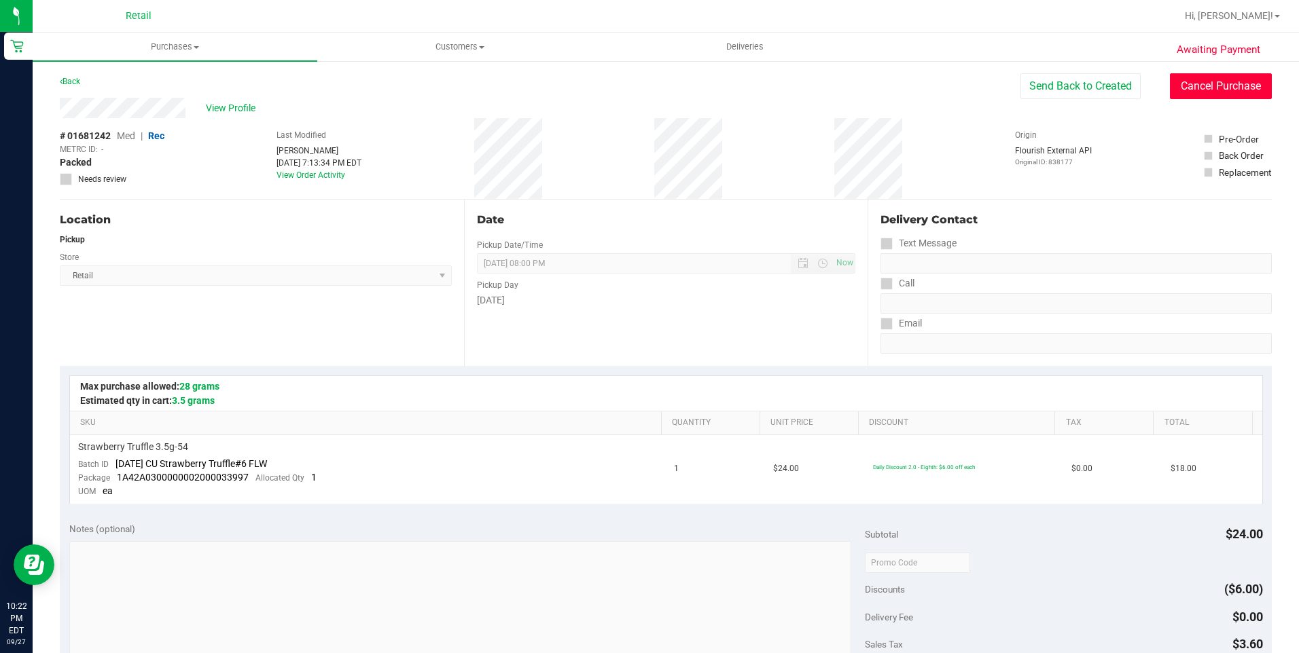
drag, startPoint x: 1223, startPoint y: 93, endPoint x: 697, endPoint y: 72, distance: 526.1
click at [1223, 93] on button "Cancel Purchase" at bounding box center [1220, 86] width 102 height 26
drag, startPoint x: 1229, startPoint y: 78, endPoint x: 714, endPoint y: 91, distance: 515.6
click at [1229, 78] on button "Cancel Purchase" at bounding box center [1220, 86] width 102 height 26
click at [1219, 88] on button "Cancel Purchase" at bounding box center [1220, 86] width 102 height 26
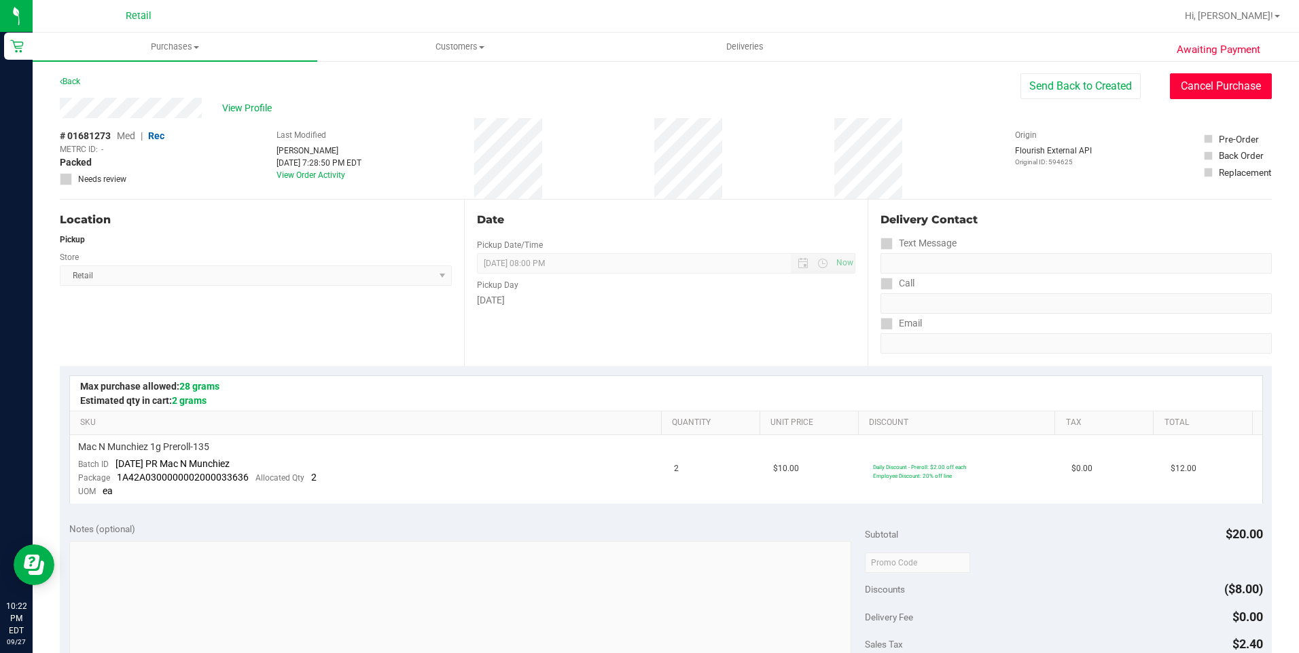
drag, startPoint x: 1231, startPoint y: 88, endPoint x: 712, endPoint y: 79, distance: 518.9
click at [1225, 88] on button "Cancel Purchase" at bounding box center [1220, 86] width 102 height 26
click at [1230, 77] on button "Cancel Purchase" at bounding box center [1220, 86] width 102 height 26
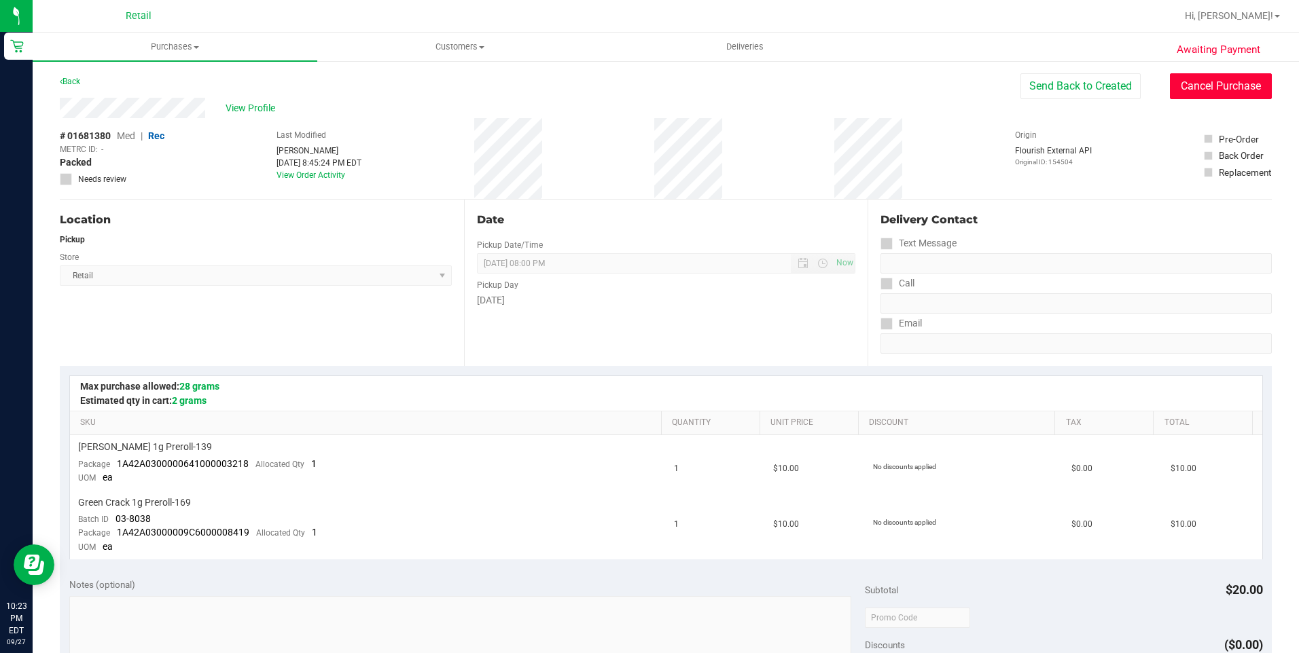
drag, startPoint x: 1224, startPoint y: 85, endPoint x: 698, endPoint y: 71, distance: 526.5
click at [1224, 85] on button "Cancel Purchase" at bounding box center [1220, 86] width 102 height 26
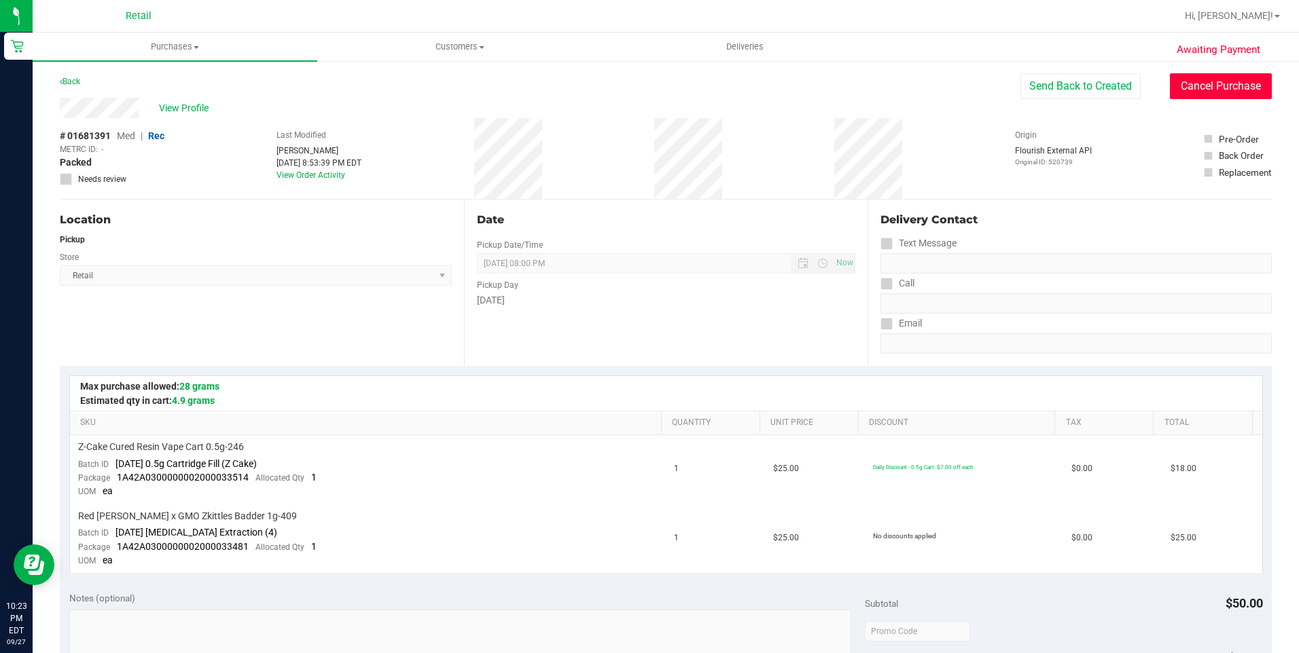
click at [1169, 86] on button "Cancel Purchase" at bounding box center [1220, 86] width 102 height 26
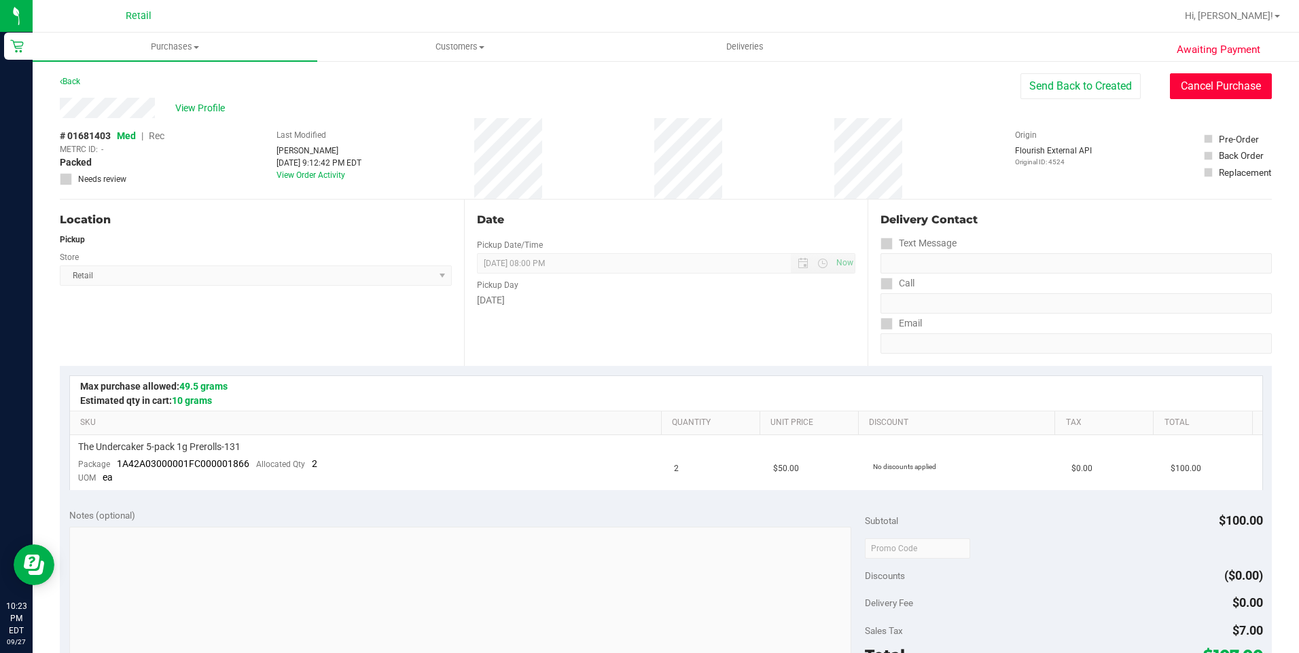
drag, startPoint x: 1205, startPoint y: 97, endPoint x: 705, endPoint y: 92, distance: 500.6
click at [1205, 97] on button "Cancel Purchase" at bounding box center [1220, 86] width 102 height 26
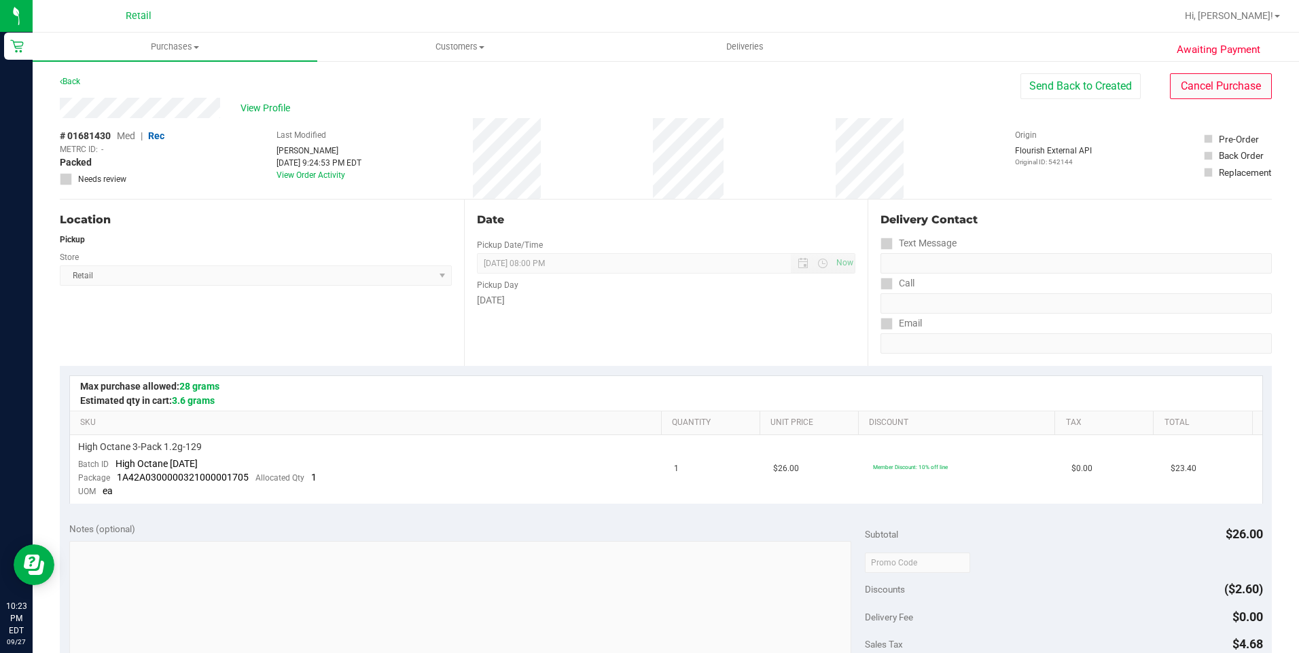
click at [1216, 97] on purchase-details "Back Send Back to Created Cancel Purchase View Profile # 01681430 Med | Rec MET…" at bounding box center [666, 573] width 1212 height 1001
drag, startPoint x: 1216, startPoint y: 95, endPoint x: 706, endPoint y: 90, distance: 510.7
click at [1216, 86] on button "Cancel Purchase" at bounding box center [1220, 86] width 102 height 26
click at [1206, 94] on button "Cancel Purchase" at bounding box center [1220, 86] width 102 height 26
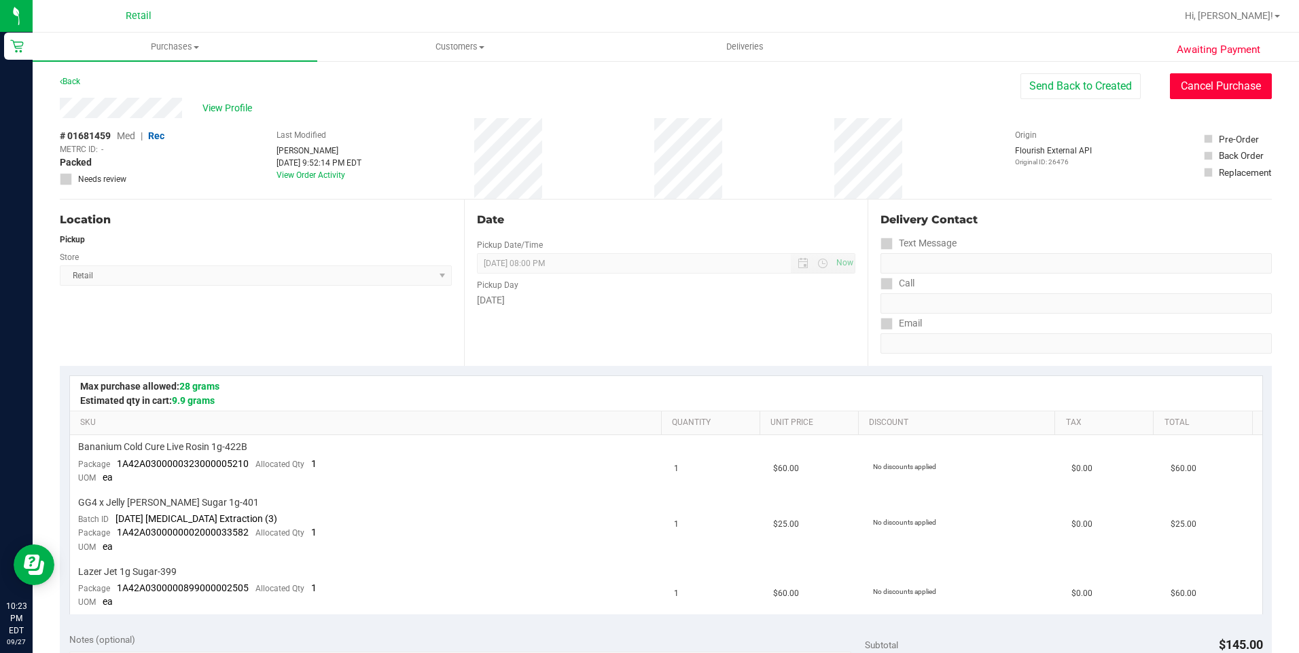
click at [1176, 82] on button "Cancel Purchase" at bounding box center [1220, 86] width 102 height 26
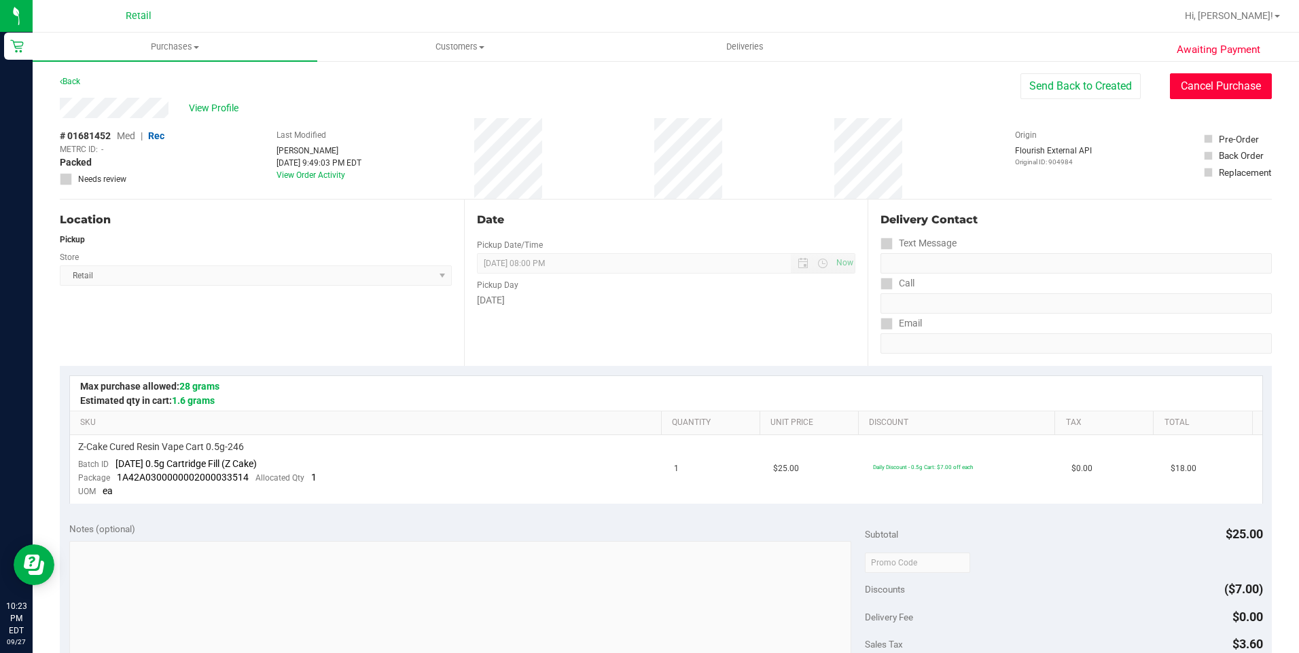
click at [1192, 86] on button "Cancel Purchase" at bounding box center [1220, 86] width 102 height 26
click at [1185, 98] on button "Cancel Purchase" at bounding box center [1220, 86] width 102 height 26
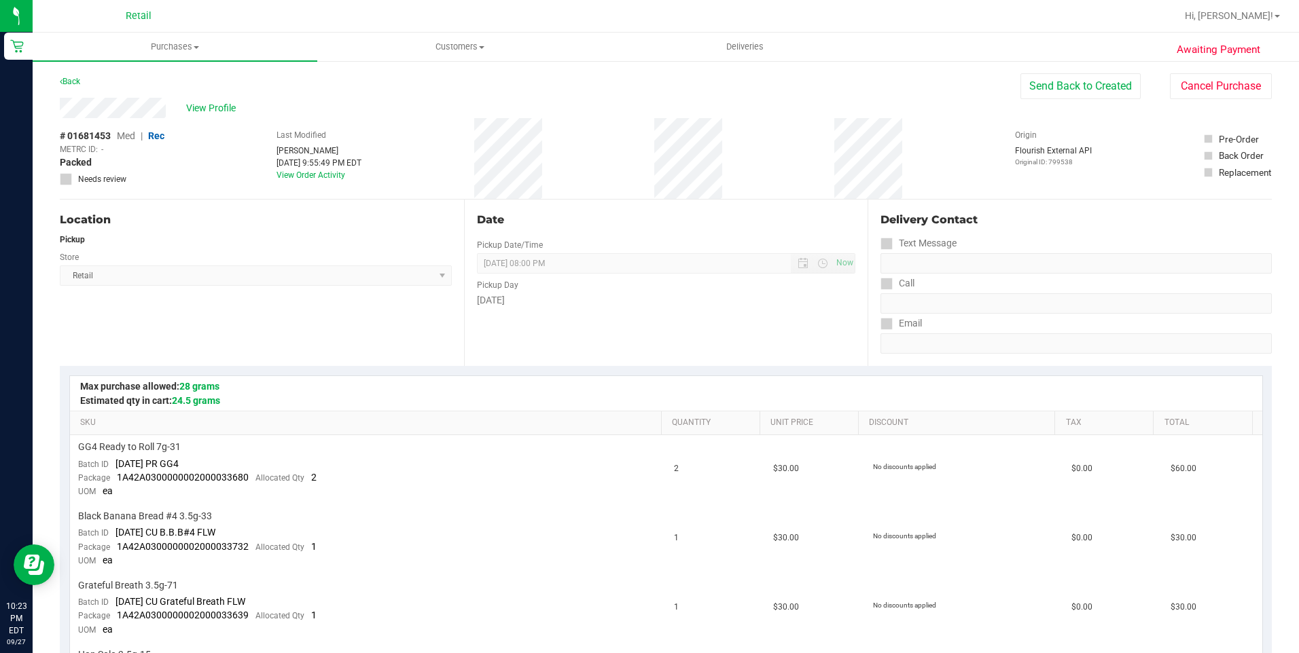
click at [1214, 104] on div "View Profile # 01681453 Med | Rec METRC ID: - Packed Needs review Last Modified…" at bounding box center [666, 149] width 1212 height 102
click at [1214, 92] on button "Cancel Purchase" at bounding box center [1220, 86] width 102 height 26
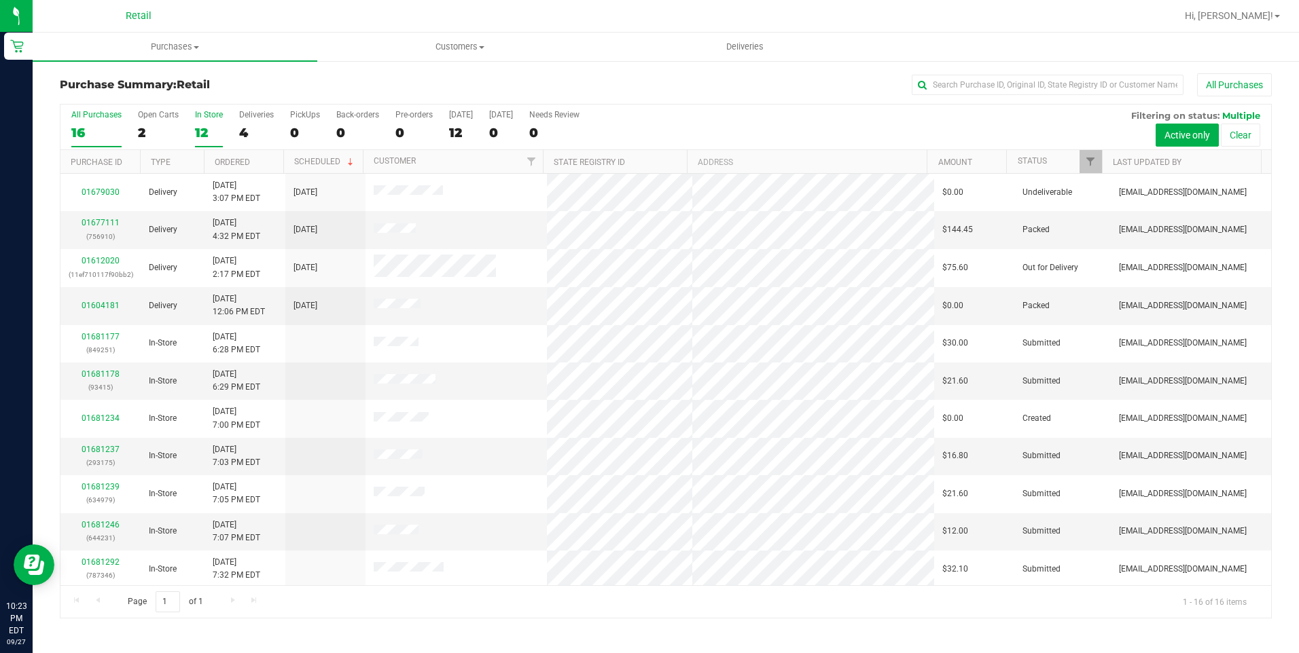
click at [200, 132] on div "12" at bounding box center [209, 133] width 28 height 16
click at [0, 0] on input "In Store 12" at bounding box center [0, 0] width 0 height 0
click at [272, 166] on th "Ordered" at bounding box center [243, 162] width 79 height 24
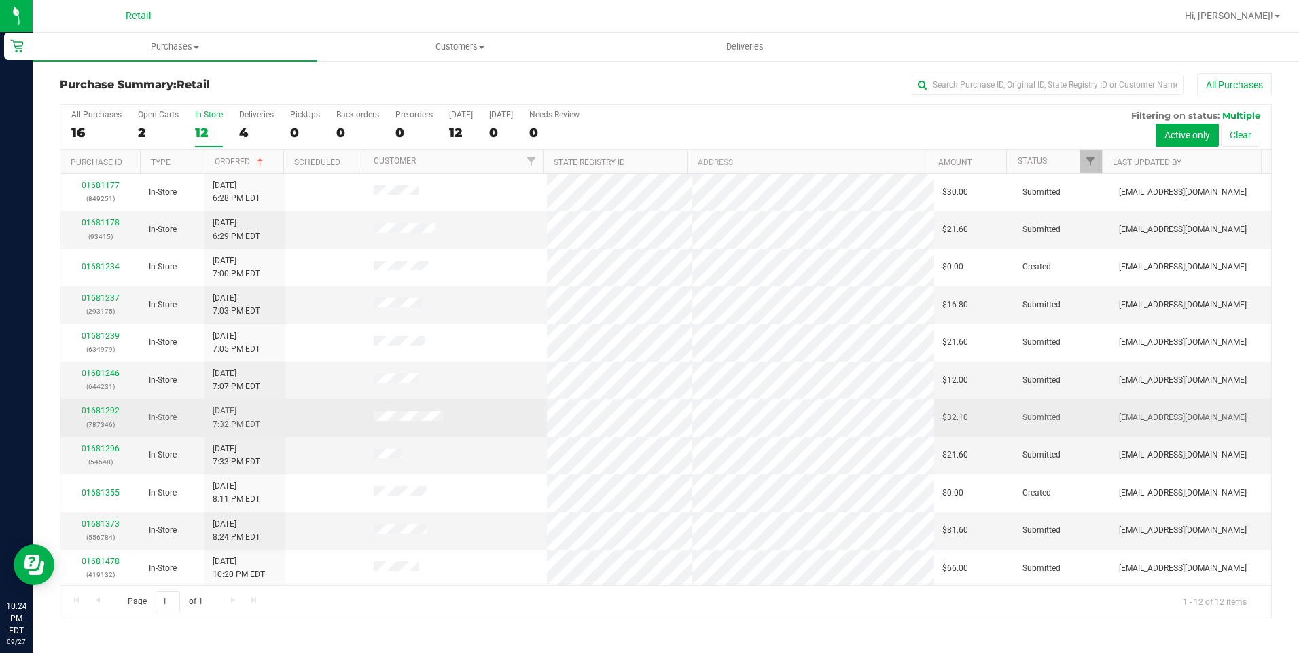
drag, startPoint x: 83, startPoint y: 416, endPoint x: 71, endPoint y: 420, distance: 12.7
click at [73, 418] on p "(787346)" at bounding box center [101, 424] width 64 height 13
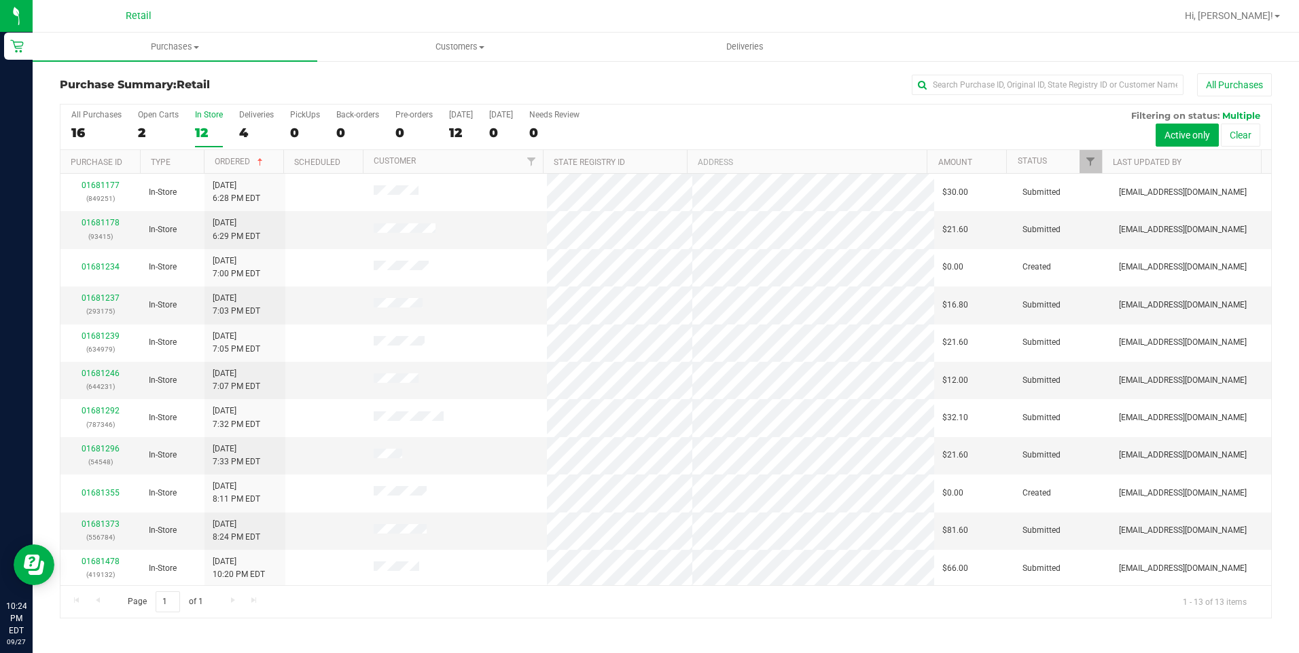
drag, startPoint x: 105, startPoint y: 558, endPoint x: 450, endPoint y: 646, distance: 355.5
click at [450, 646] on div "Purchases Summary of purchases Fulfillment All purchases Customers All customer…" at bounding box center [666, 343] width 1266 height 621
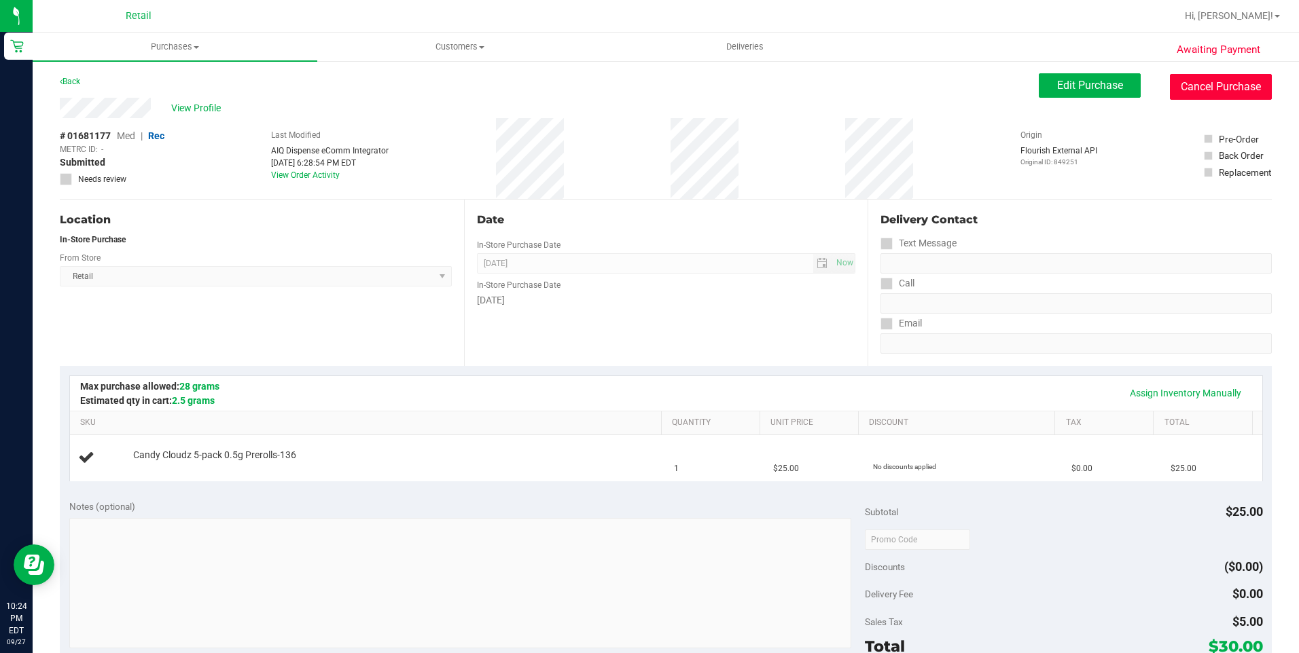
drag, startPoint x: 1184, startPoint y: 94, endPoint x: 710, endPoint y: 77, distance: 475.0
click at [1184, 94] on button "Cancel Purchase" at bounding box center [1220, 87] width 102 height 26
click at [1159, 75] on div "Edit Purchase Cancel Purchase" at bounding box center [1154, 86] width 233 height 26
click at [1181, 86] on button "Cancel Purchase" at bounding box center [1220, 87] width 102 height 26
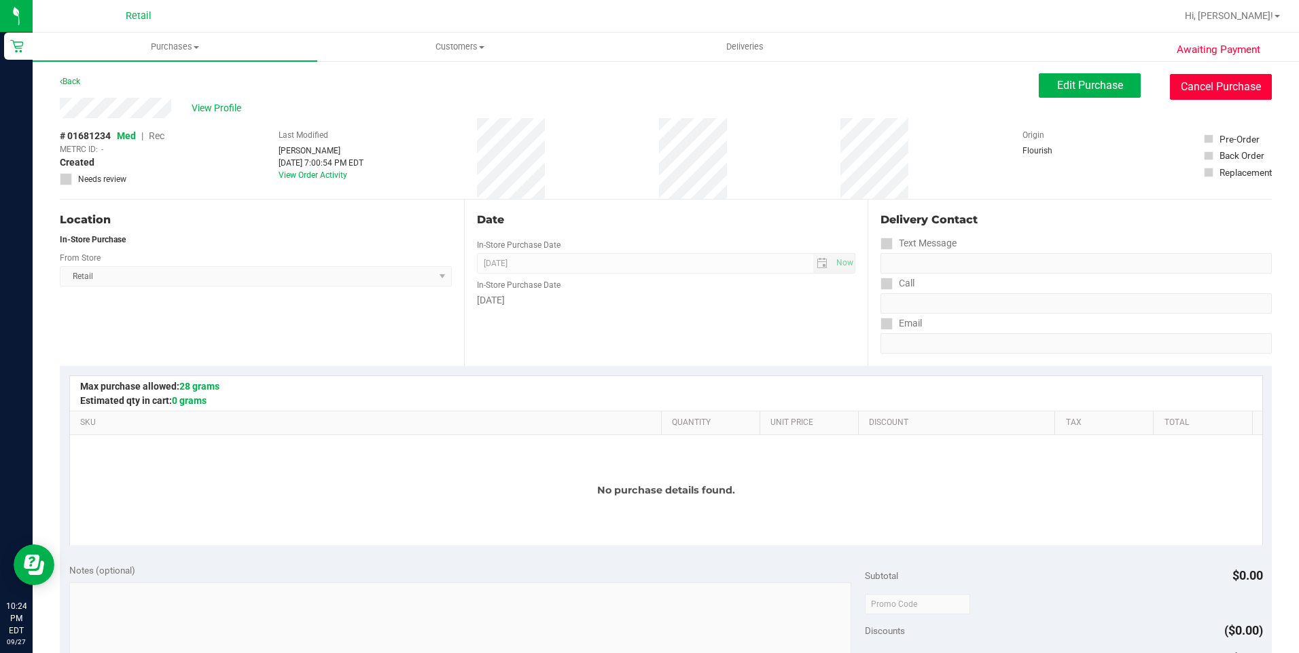
drag, startPoint x: 1184, startPoint y: 88, endPoint x: 715, endPoint y: 75, distance: 469.4
click at [1184, 88] on button "Cancel Purchase" at bounding box center [1220, 87] width 102 height 26
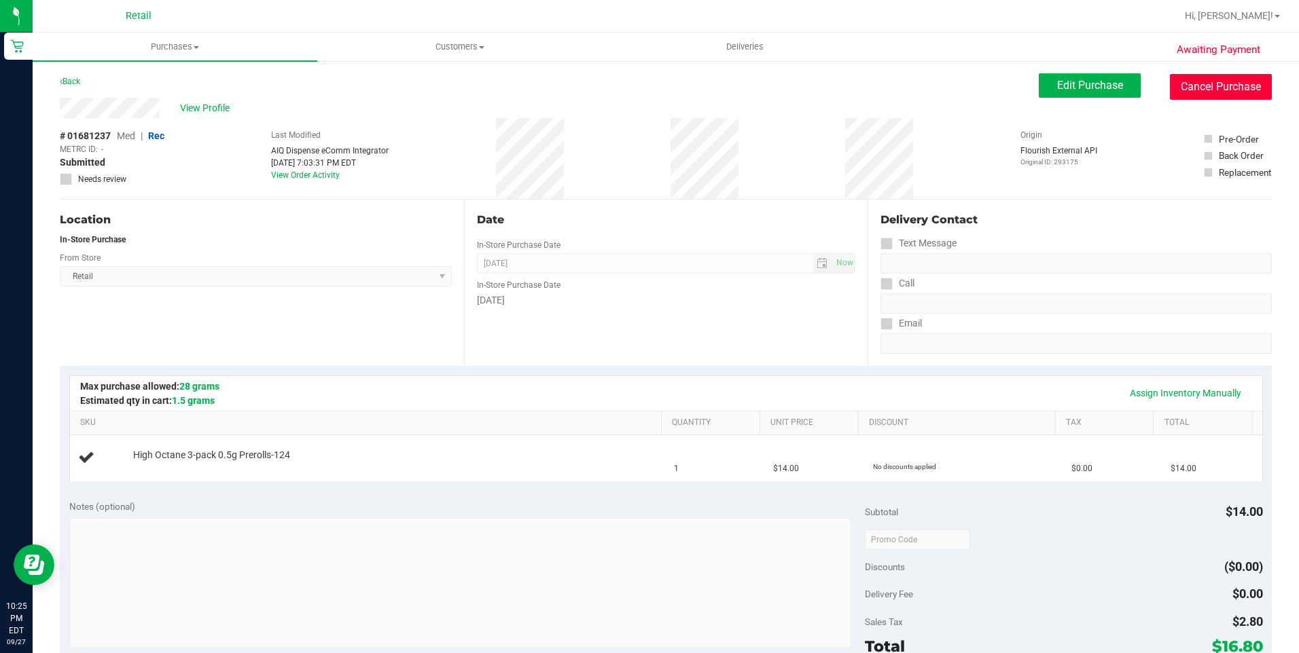
click at [1192, 77] on button "Cancel Purchase" at bounding box center [1220, 87] width 102 height 26
click at [1183, 89] on button "Cancel Purchase" at bounding box center [1220, 87] width 102 height 26
click at [1186, 91] on button "Cancel Purchase" at bounding box center [1220, 87] width 102 height 26
click at [1180, 84] on button "Cancel Purchase" at bounding box center [1220, 87] width 102 height 26
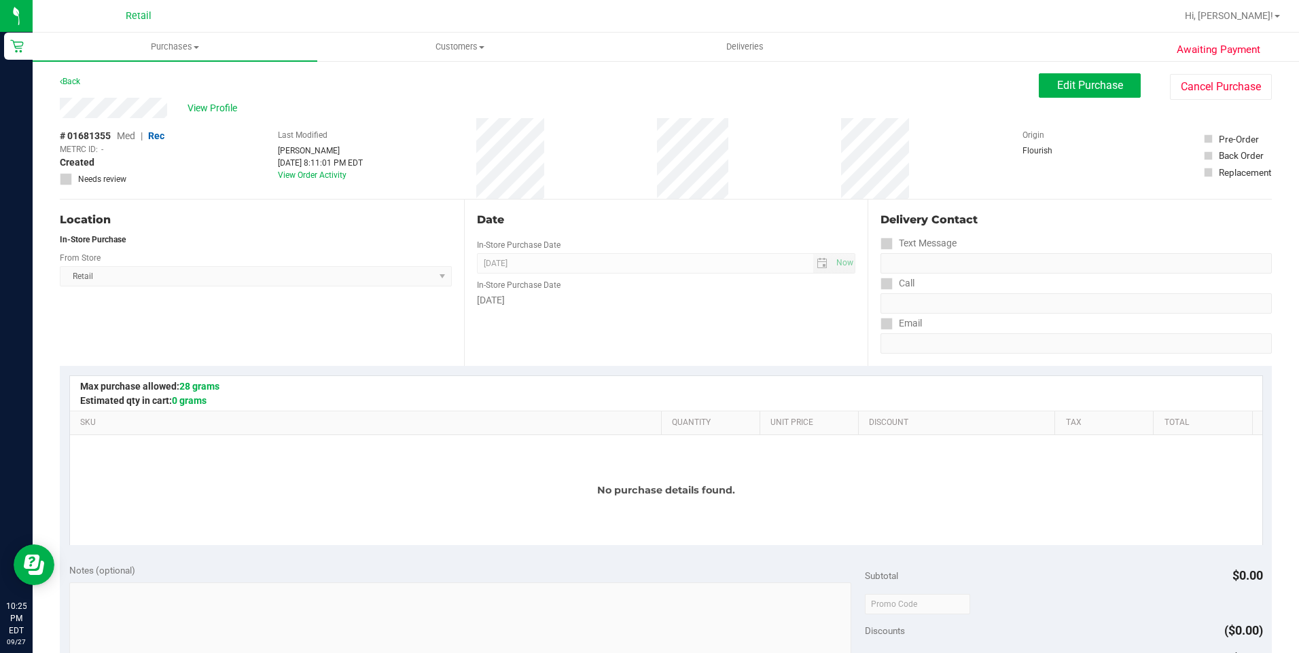
click at [1202, 72] on div "Awaiting Payment Back Edit Purchase Cancel Purchase View Profile # 01681355 Med…" at bounding box center [666, 601] width 1266 height 1083
drag, startPoint x: 1203, startPoint y: 79, endPoint x: 722, endPoint y: 84, distance: 481.5
click at [1203, 81] on button "Cancel Purchase" at bounding box center [1220, 87] width 102 height 26
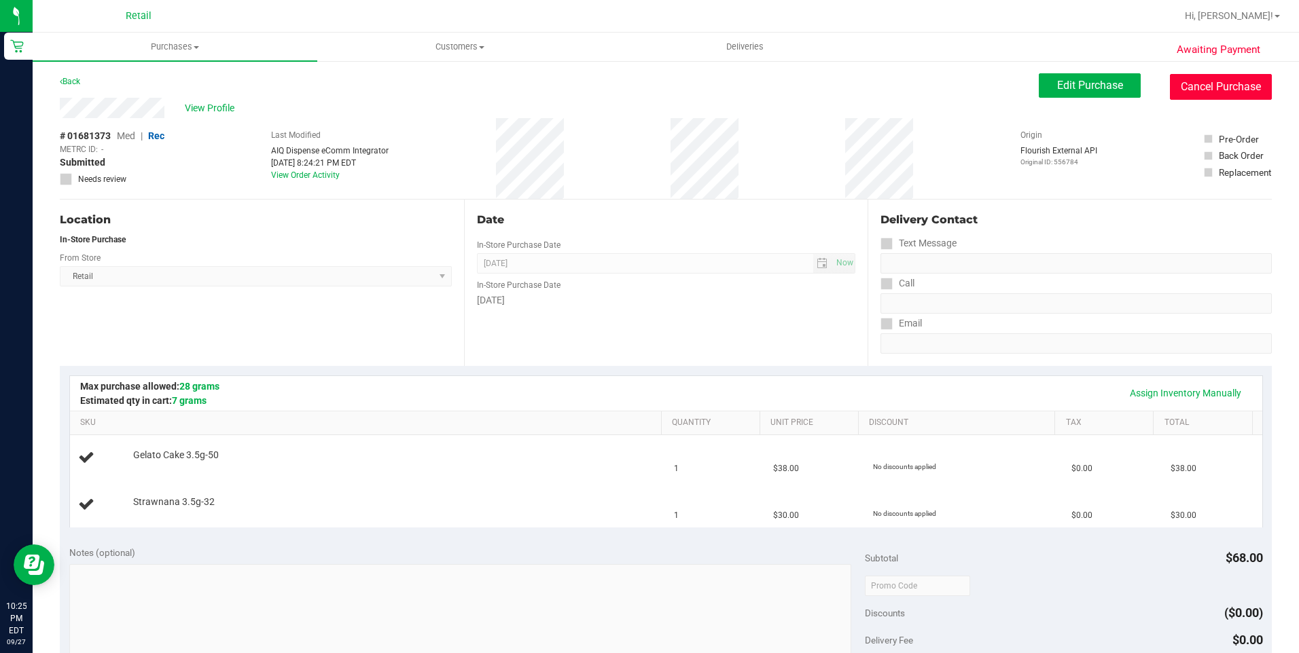
click at [1209, 99] on button "Cancel Purchase" at bounding box center [1220, 87] width 102 height 26
click at [1207, 88] on button "Cancel Purchase" at bounding box center [1220, 87] width 102 height 26
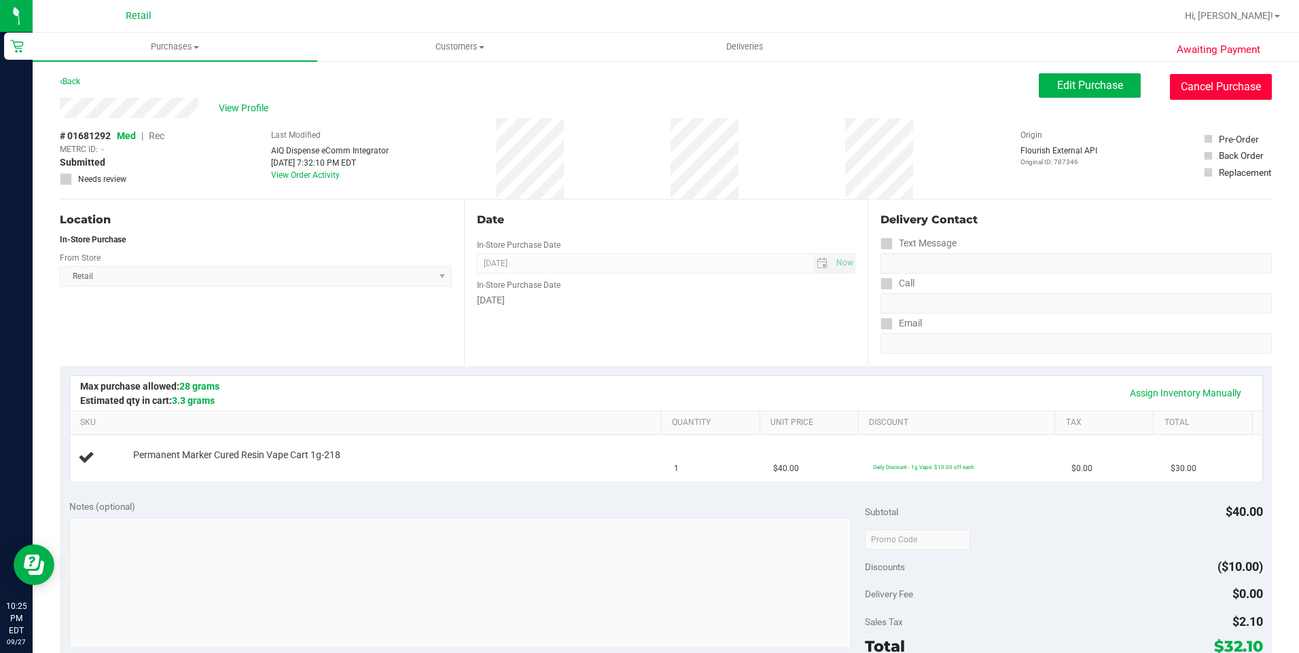
click at [1186, 84] on button "Cancel Purchase" at bounding box center [1220, 87] width 102 height 26
